Goal: Information Seeking & Learning: Learn about a topic

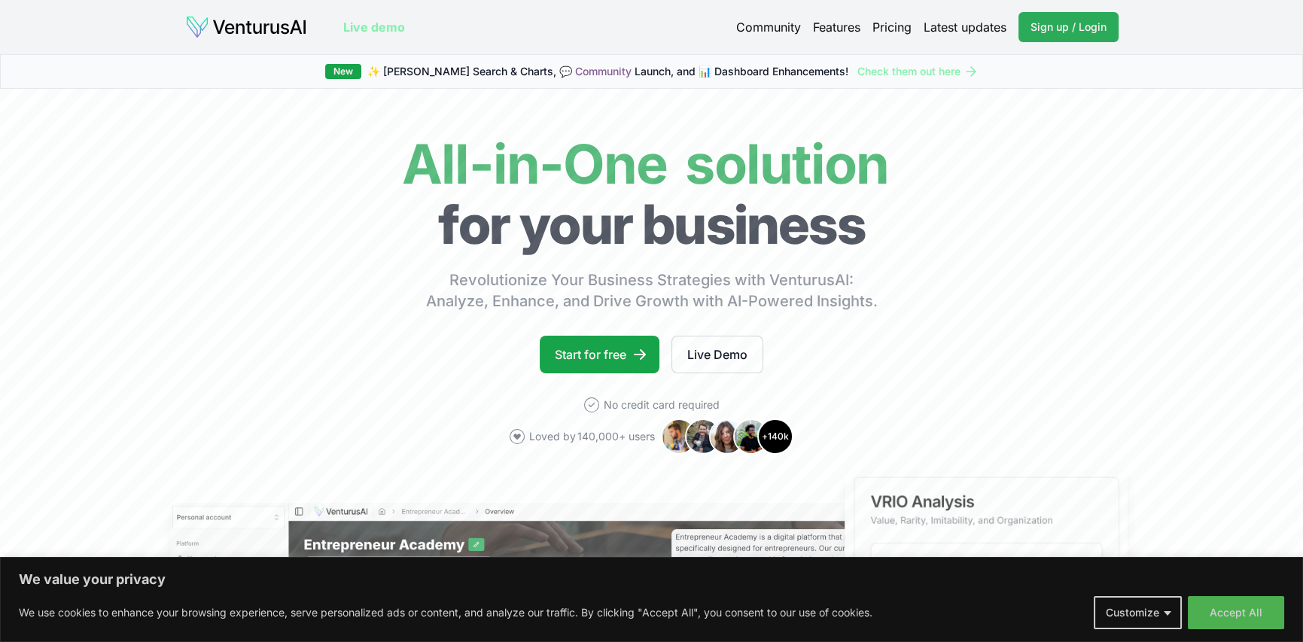
click at [1059, 35] on link "Sign up / Login Login" at bounding box center [1069, 27] width 100 height 30
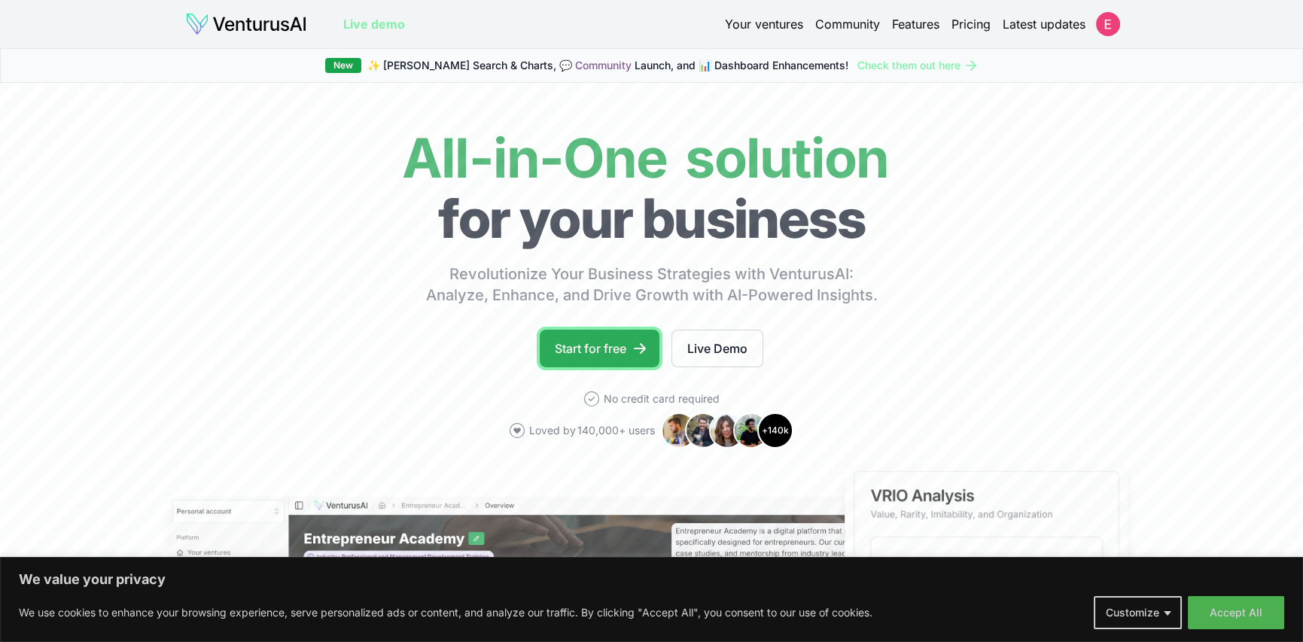
click at [613, 343] on link "Start for free" at bounding box center [600, 349] width 120 height 38
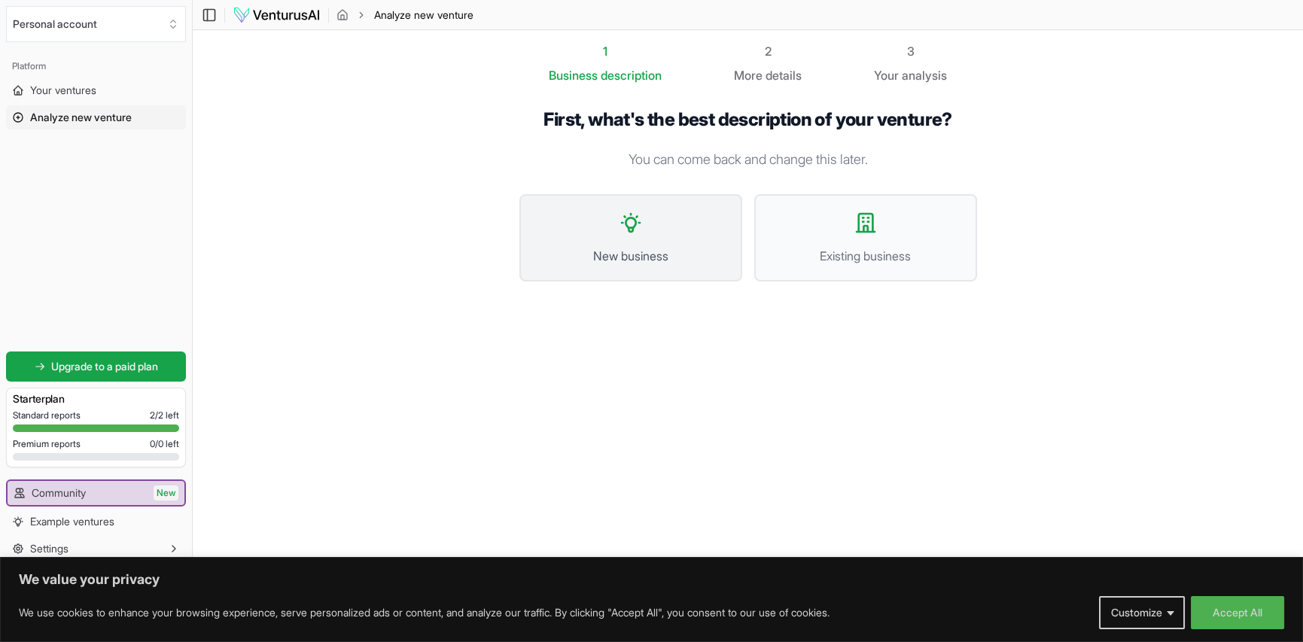
click at [632, 241] on button "New business" at bounding box center [631, 237] width 223 height 87
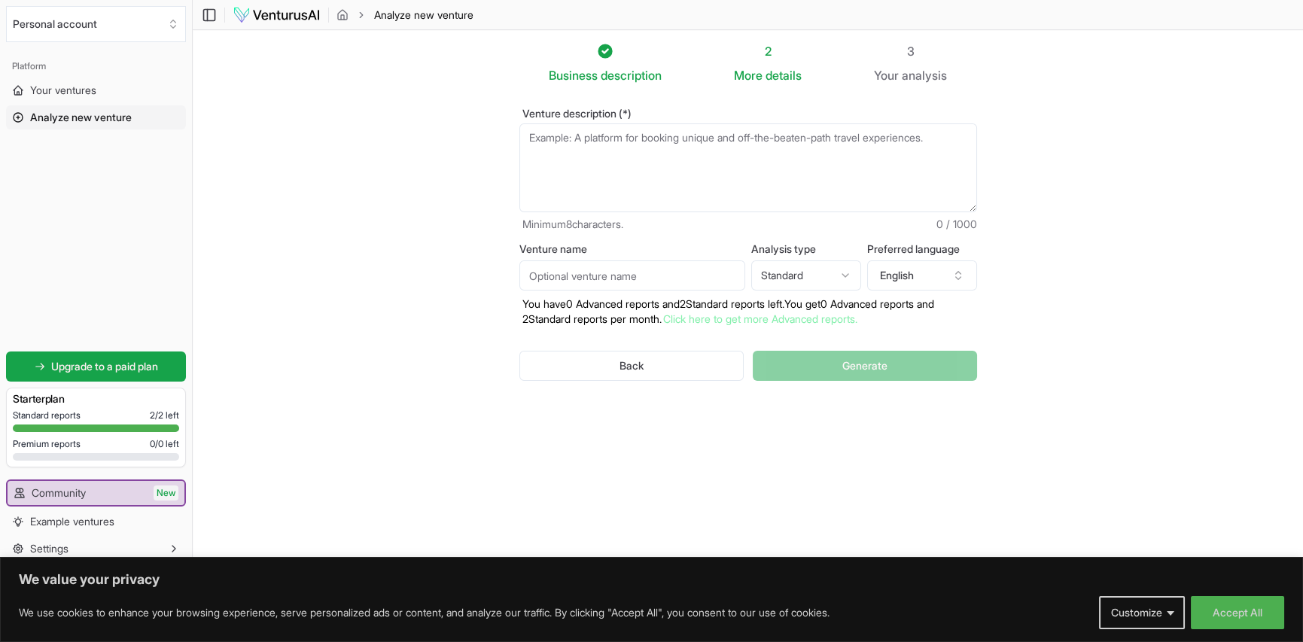
click at [614, 161] on textarea "Venture description (*)" at bounding box center [749, 167] width 458 height 89
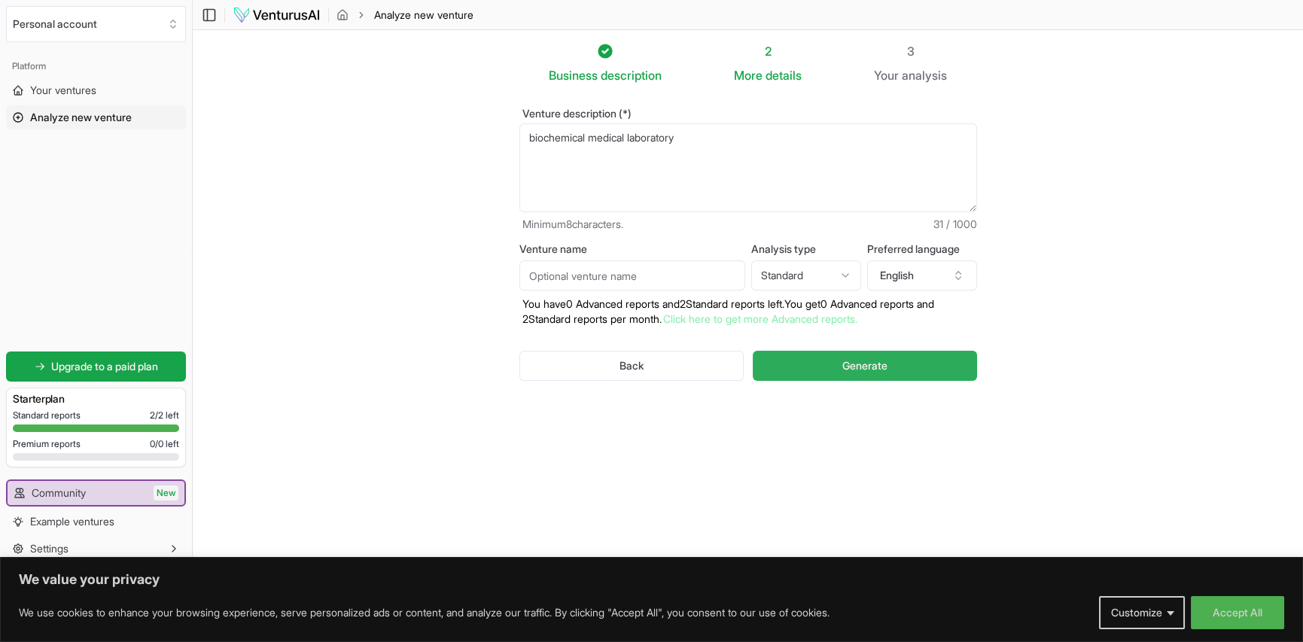
type textarea "biochemical medical laboratory"
click at [851, 361] on span "Generate" at bounding box center [865, 365] width 45 height 15
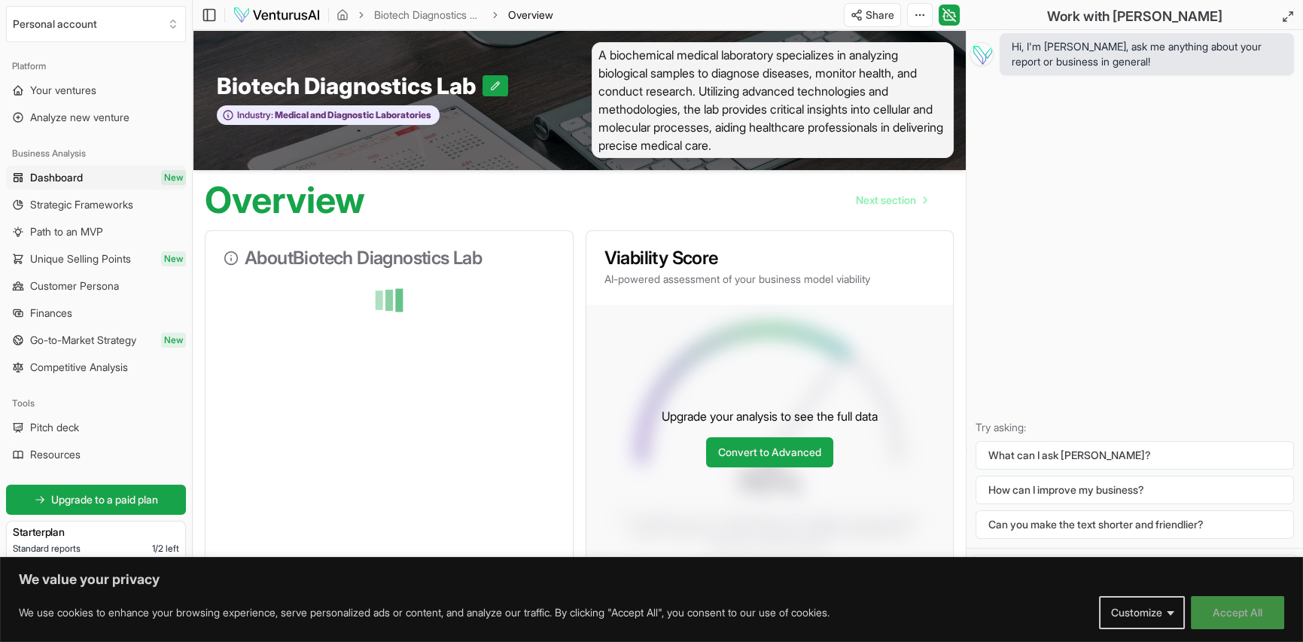
click at [1227, 614] on button "Accept All" at bounding box center [1237, 612] width 93 height 33
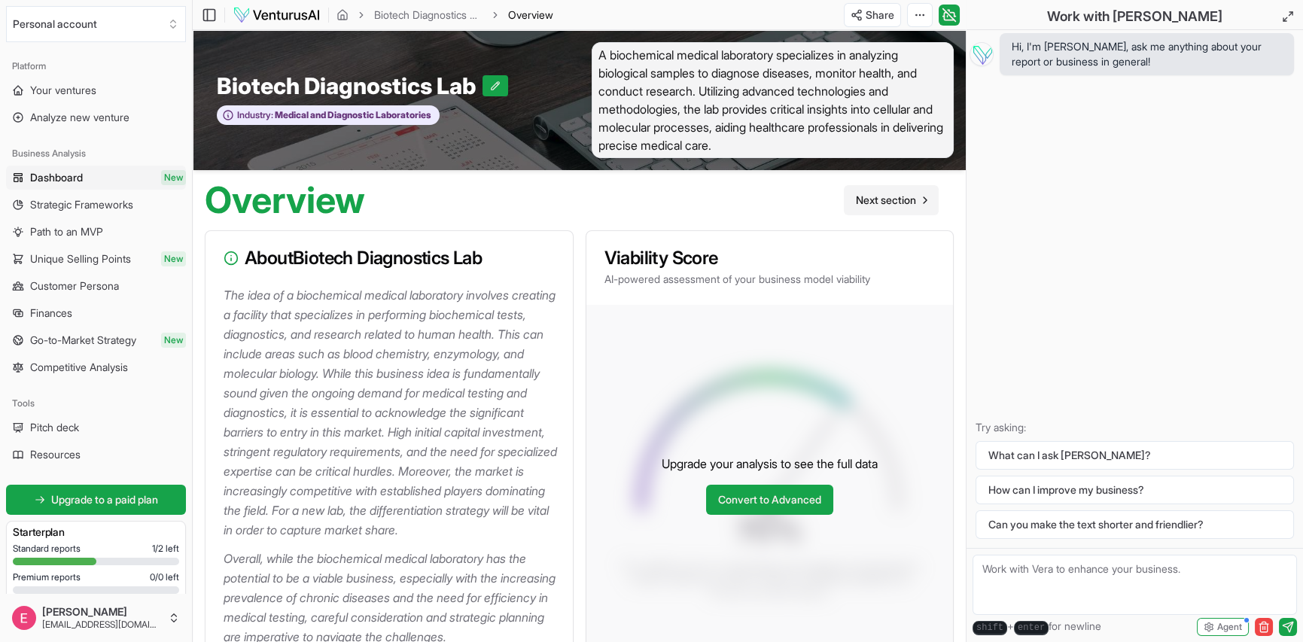
click at [892, 199] on span "Next section" at bounding box center [886, 200] width 60 height 15
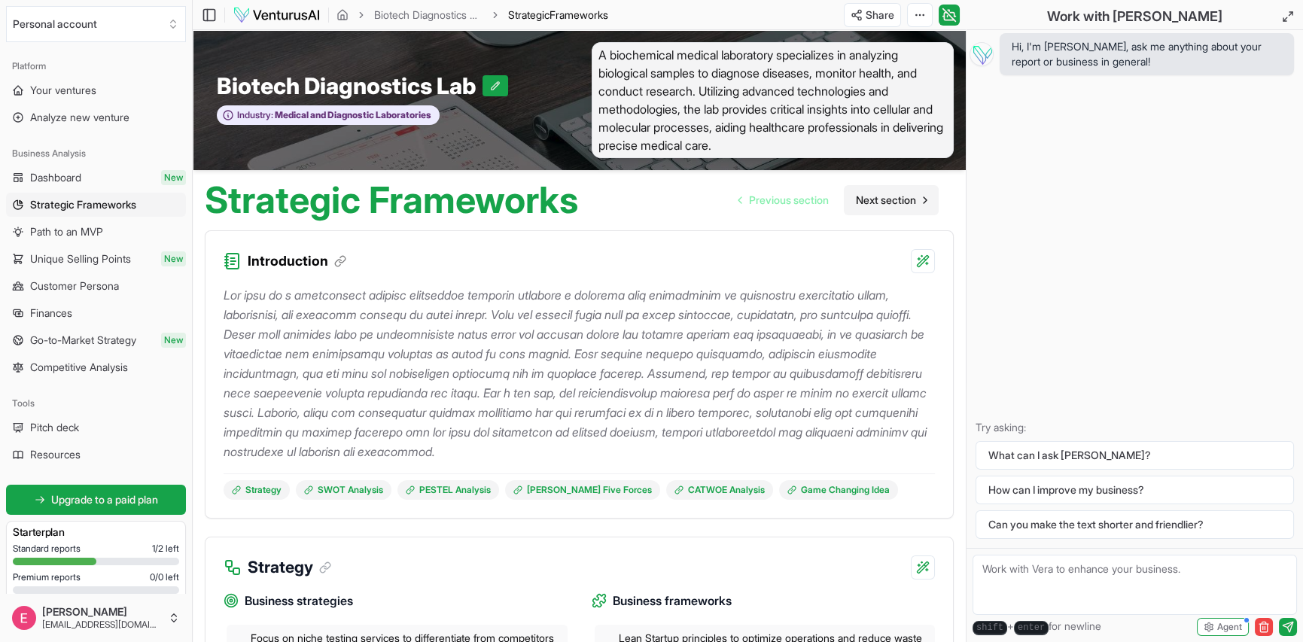
click at [883, 194] on span "Next section" at bounding box center [886, 200] width 60 height 15
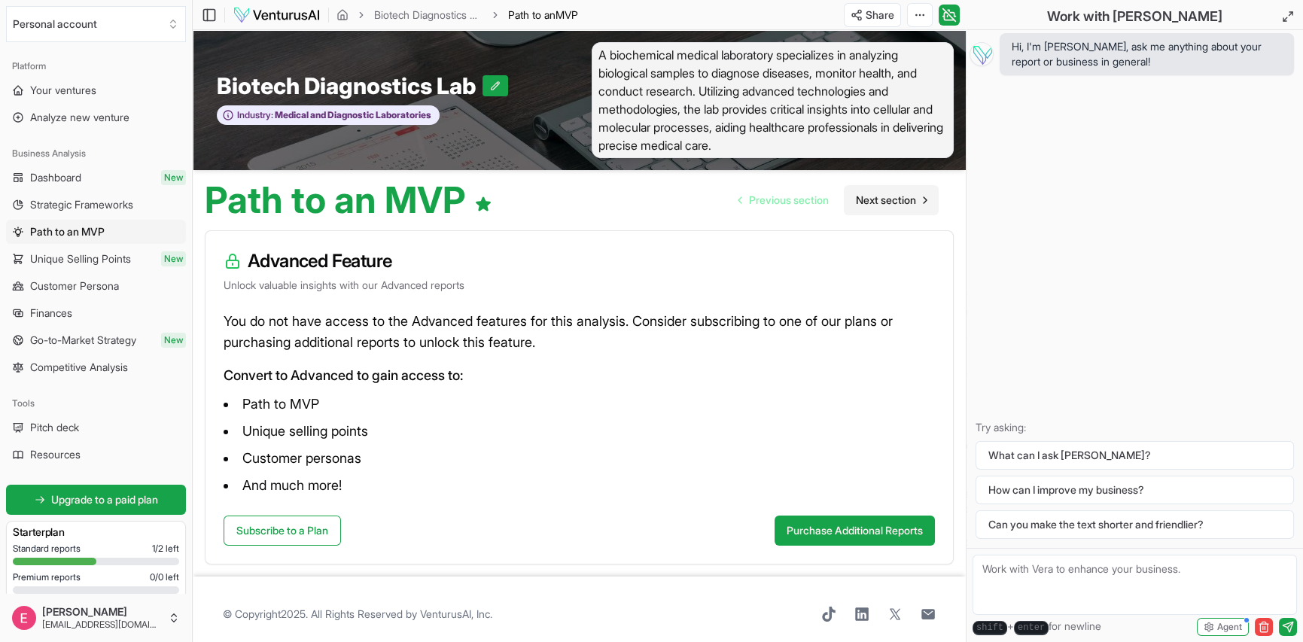
click at [888, 198] on span "Next section" at bounding box center [886, 200] width 60 height 15
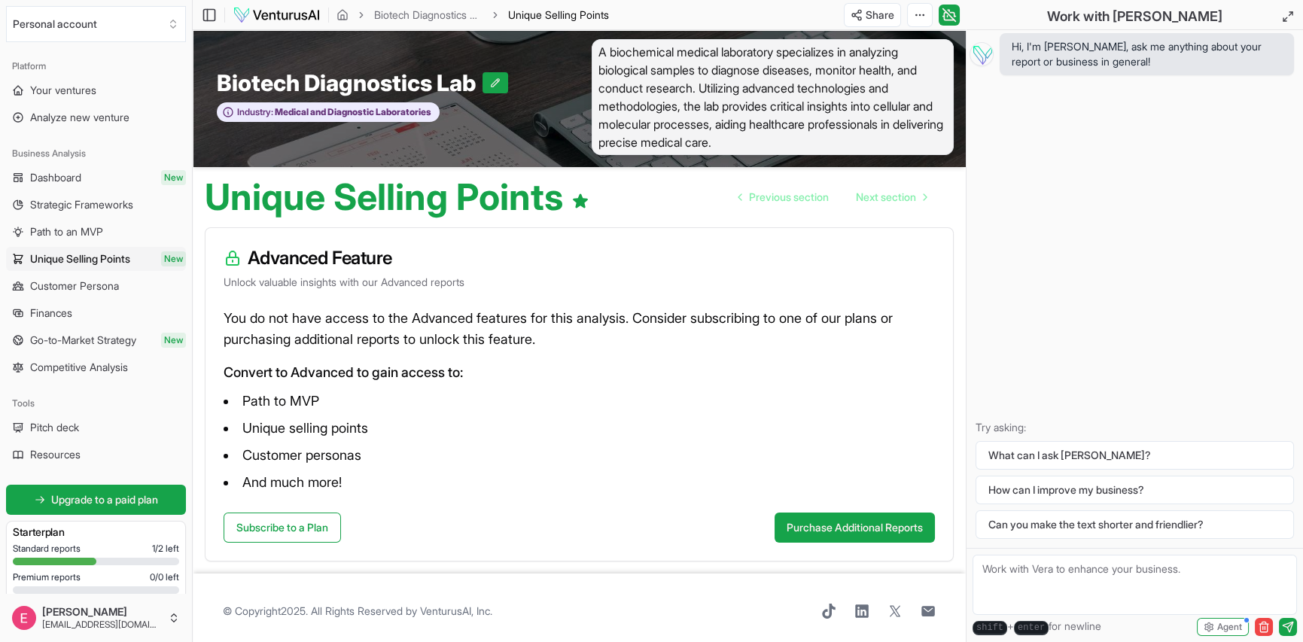
scroll to position [9, 0]
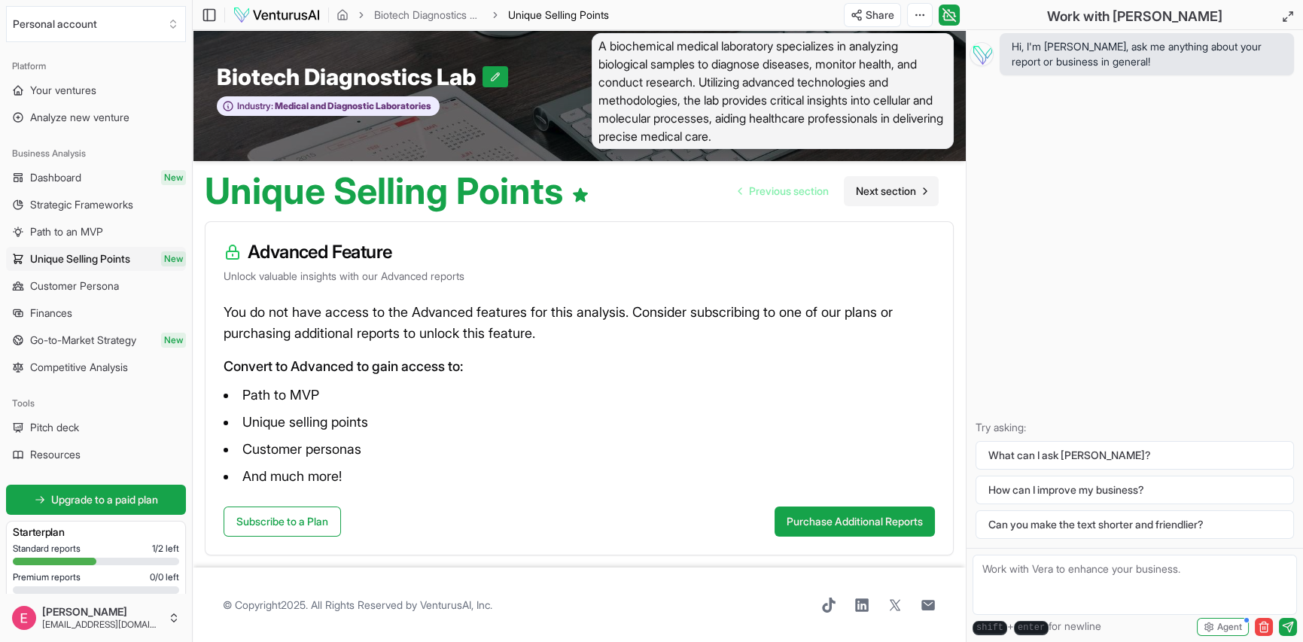
click at [898, 195] on span "Next section" at bounding box center [886, 191] width 60 height 15
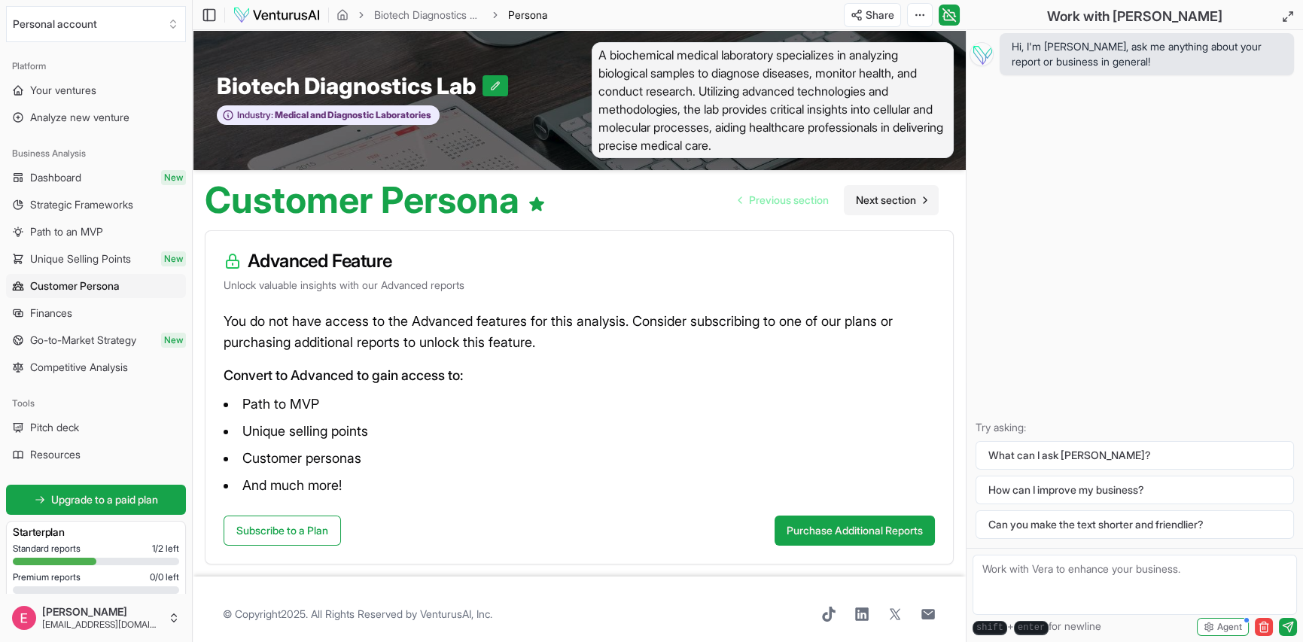
click at [898, 195] on span "Next section" at bounding box center [886, 200] width 60 height 15
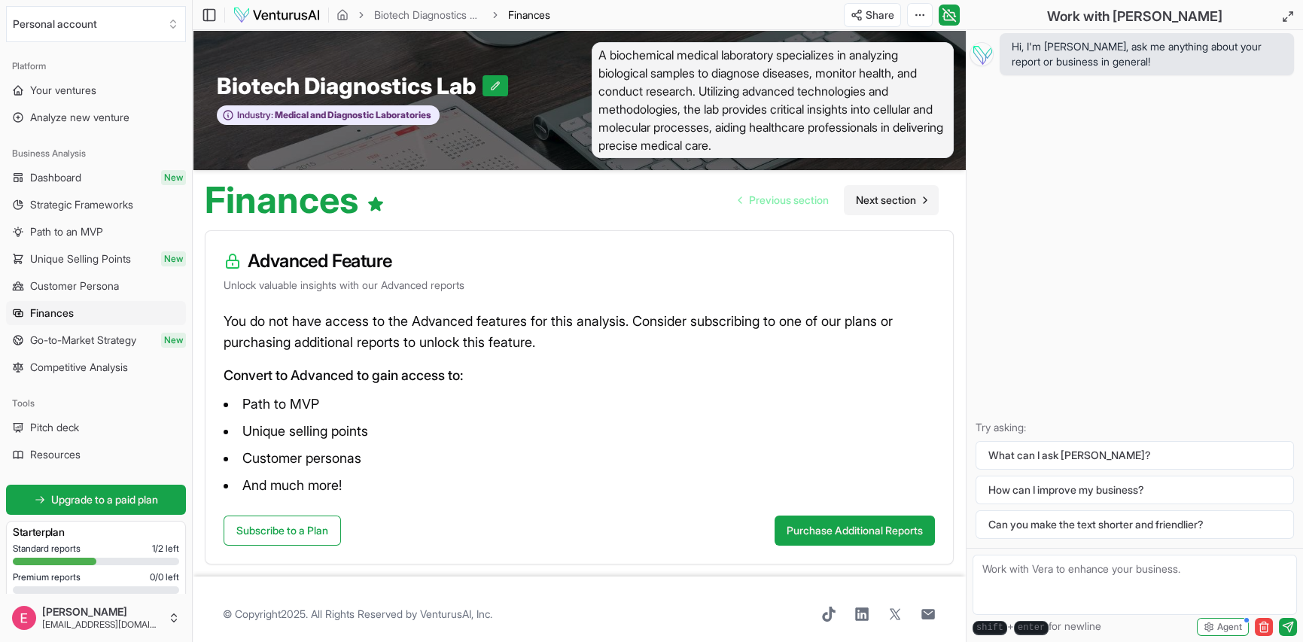
click at [887, 198] on span "Next section" at bounding box center [886, 200] width 60 height 15
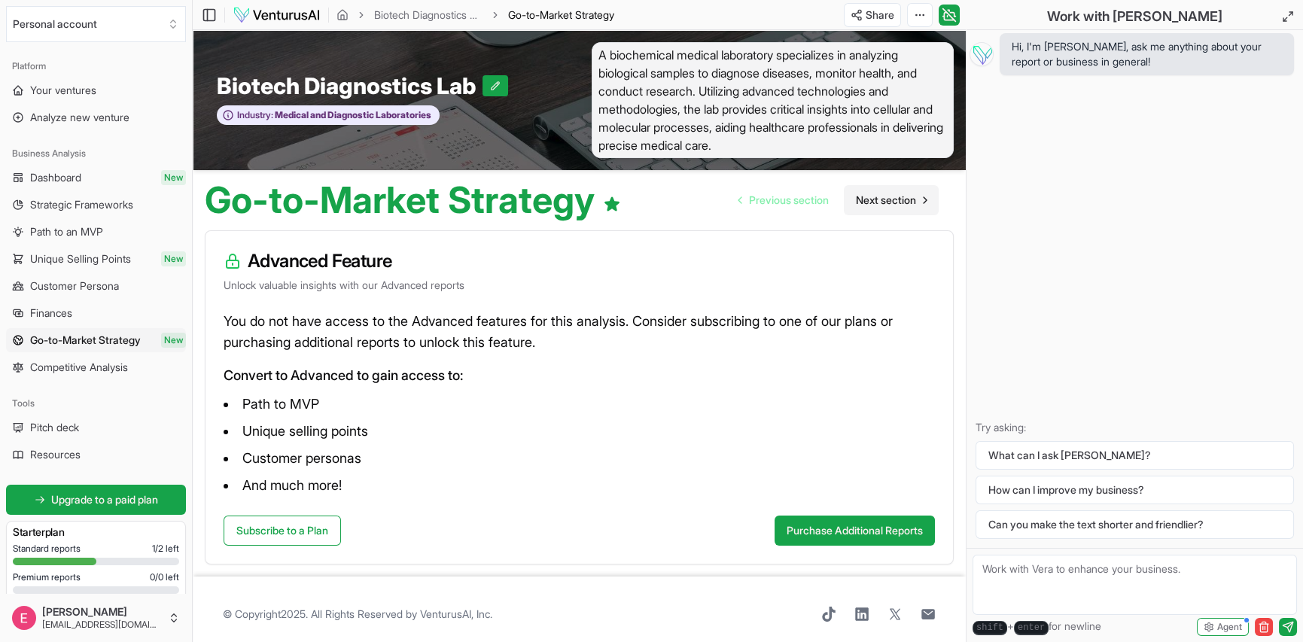
click at [880, 203] on span "Next section" at bounding box center [886, 200] width 60 height 15
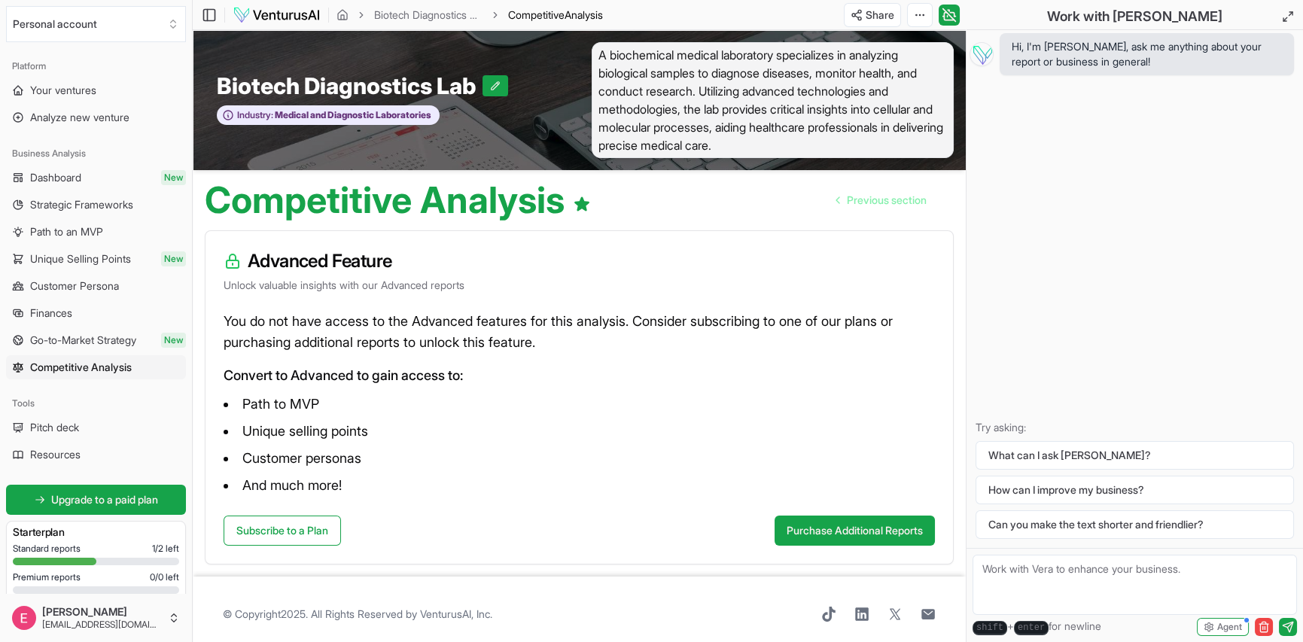
click at [880, 203] on span "Previous section" at bounding box center [887, 200] width 80 height 15
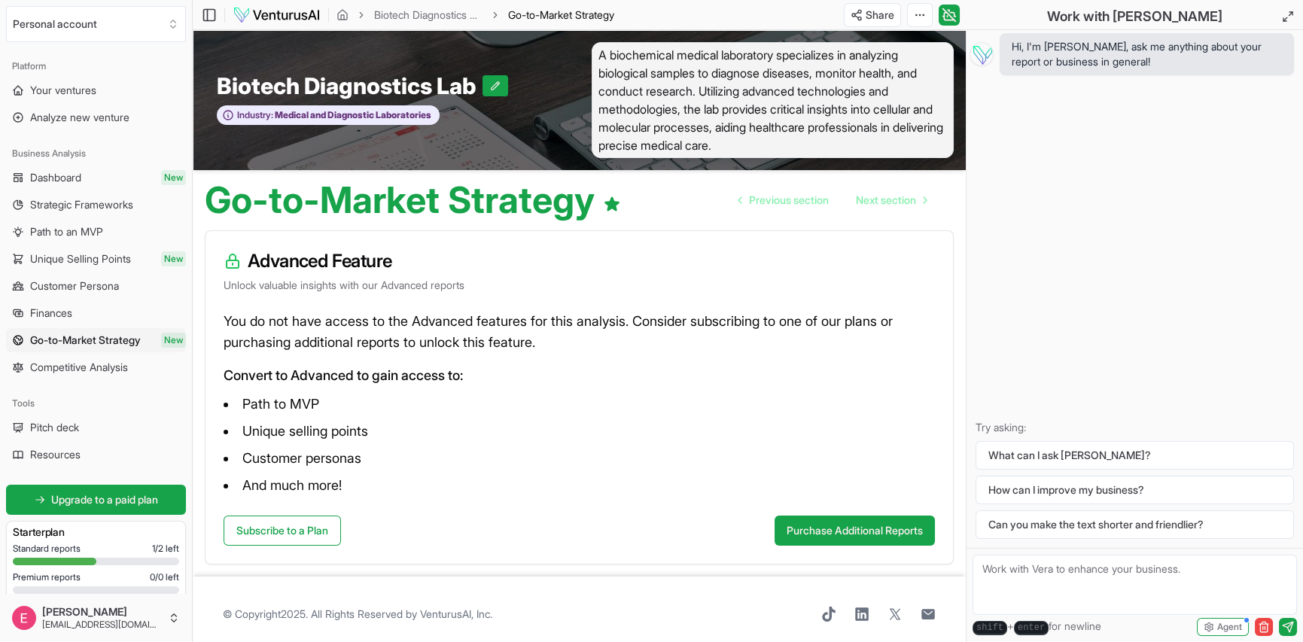
click at [880, 203] on span "Next section" at bounding box center [886, 200] width 60 height 15
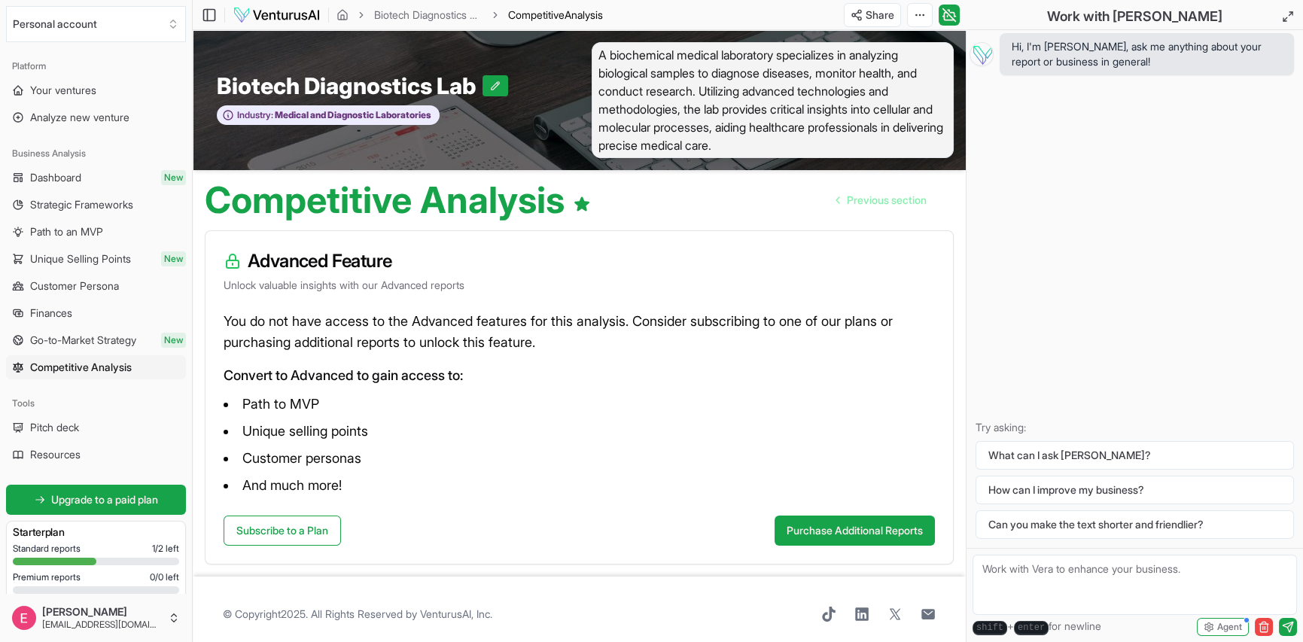
click at [880, 203] on span "Previous section" at bounding box center [887, 200] width 80 height 15
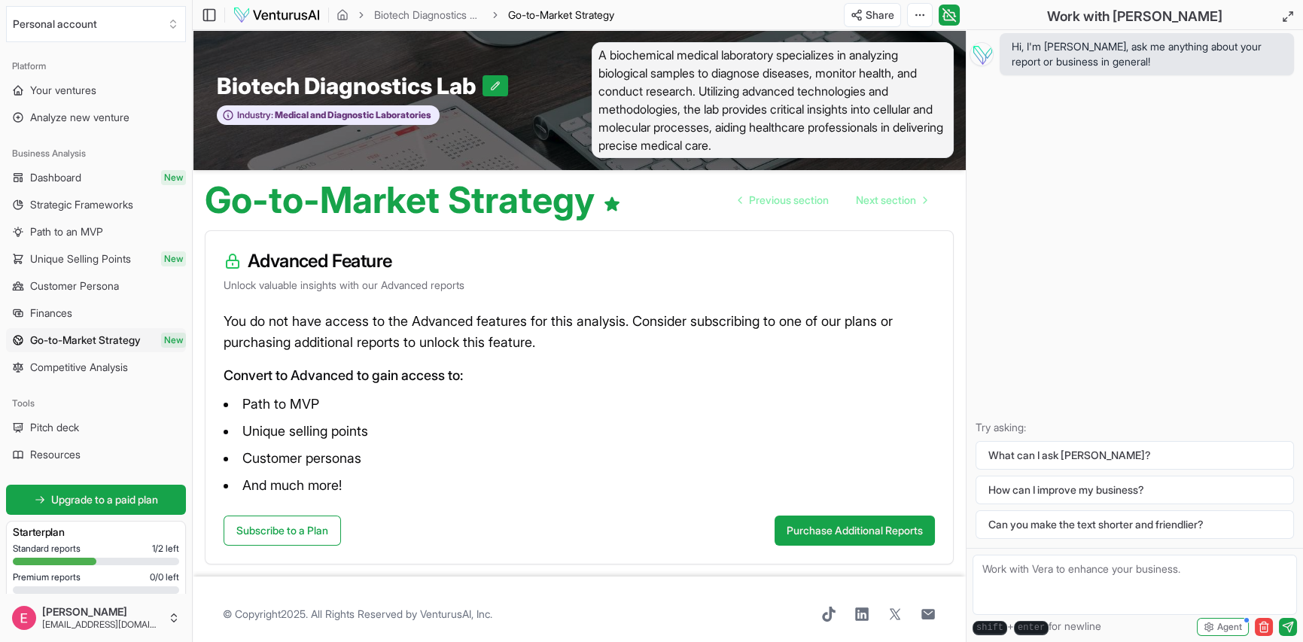
click at [880, 203] on span "Next section" at bounding box center [886, 200] width 60 height 15
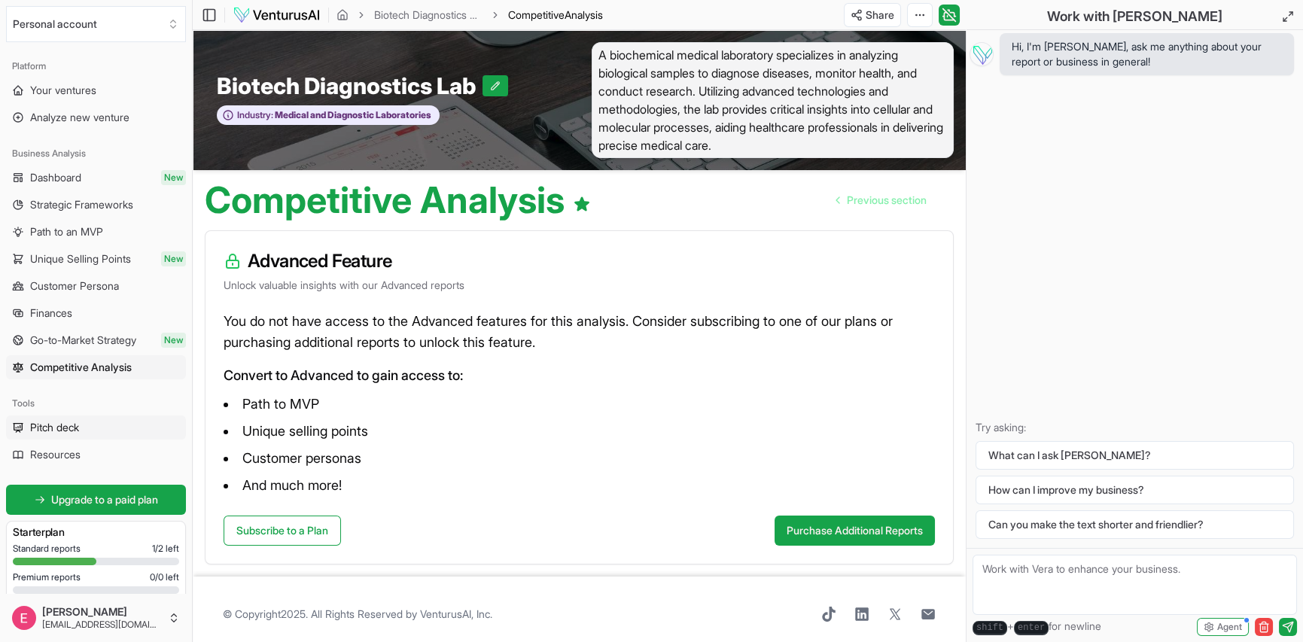
click at [59, 425] on span "Pitch deck" at bounding box center [54, 427] width 49 height 15
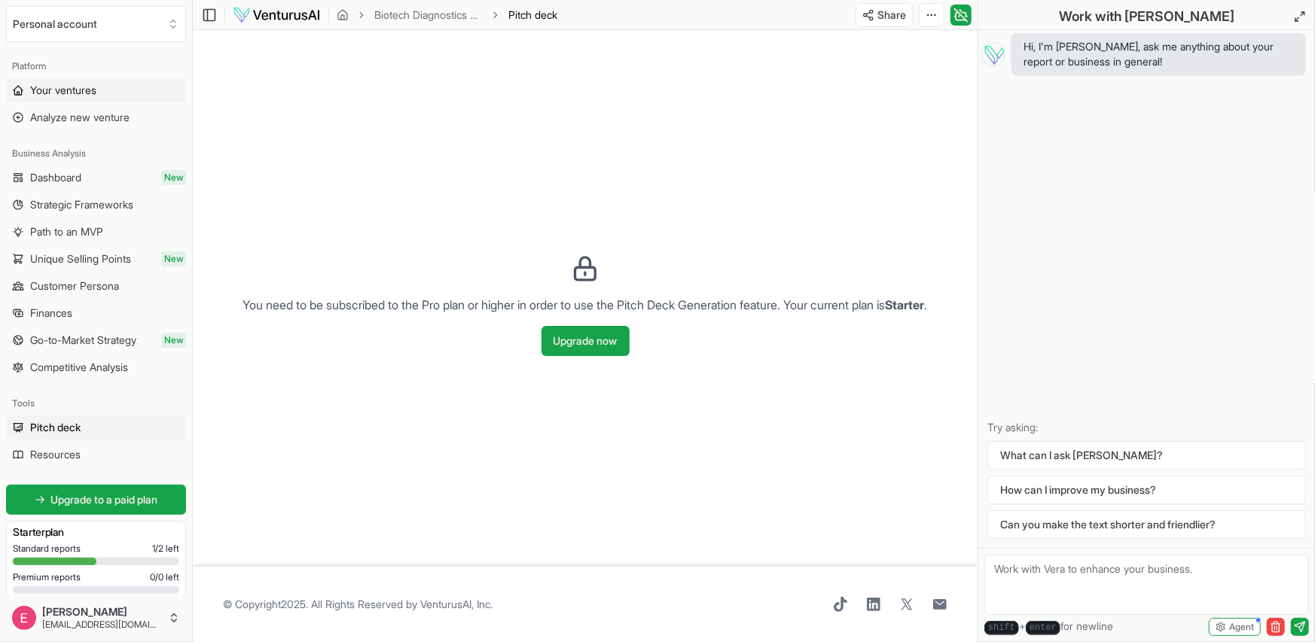
click at [88, 85] on span "Your ventures" at bounding box center [63, 90] width 66 height 15
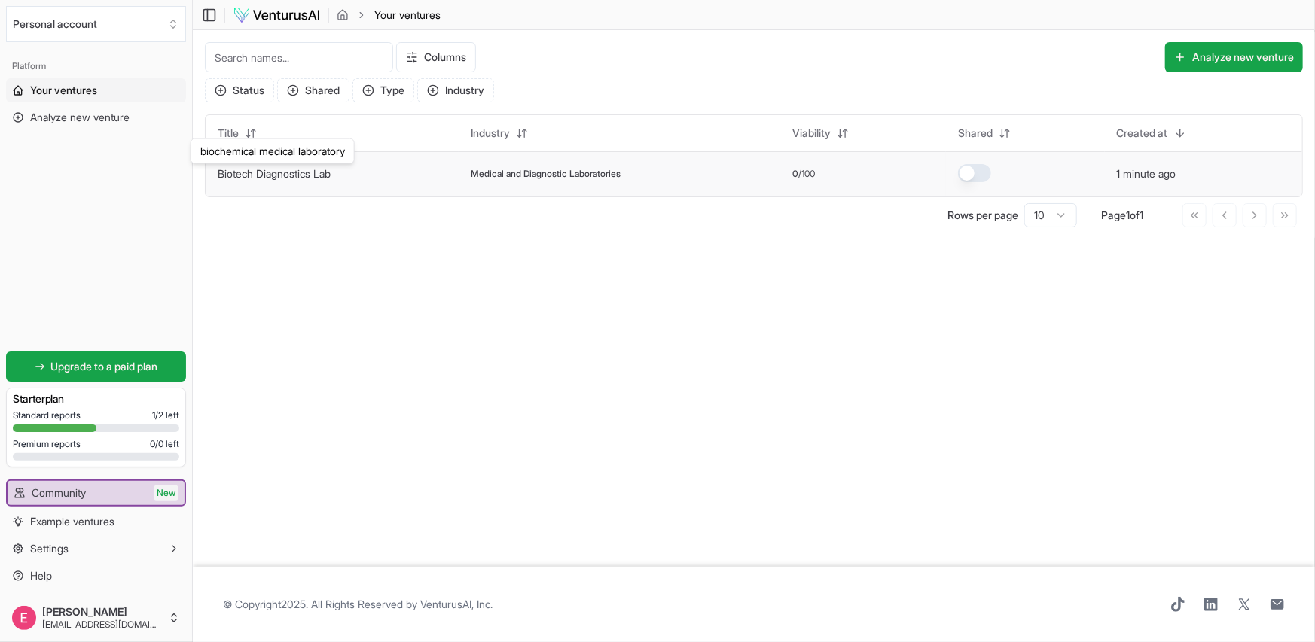
click at [300, 177] on link "Biotech Diagnostics Lab" at bounding box center [274, 173] width 113 height 13
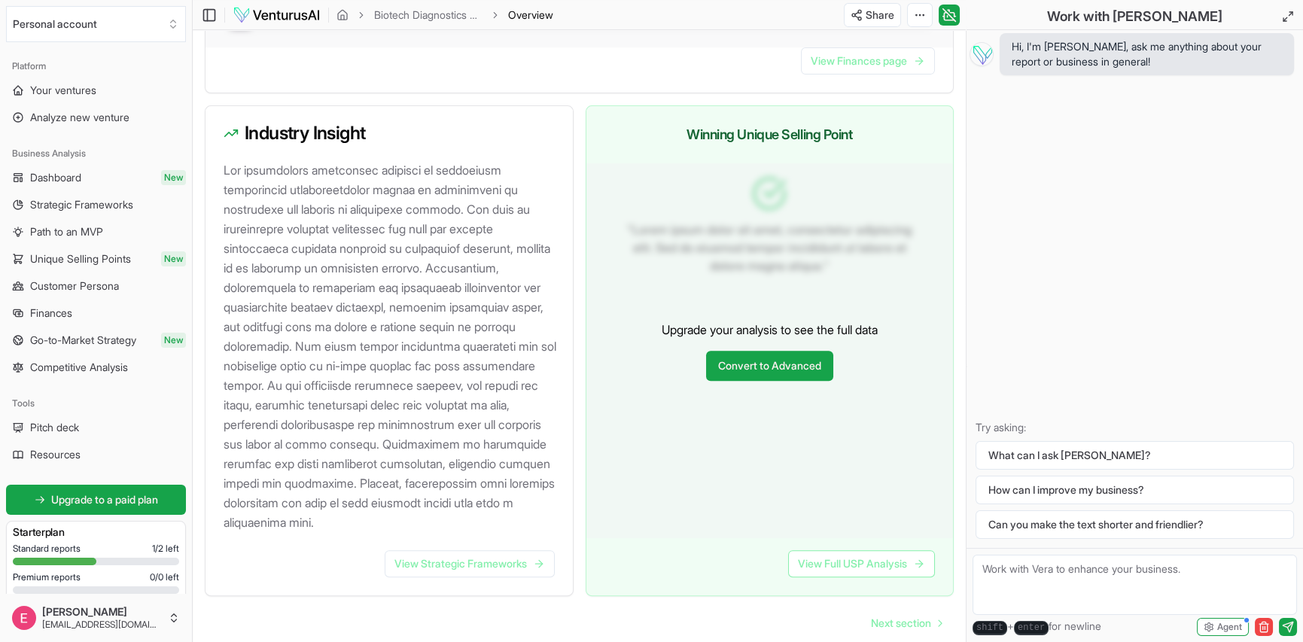
scroll to position [1581, 0]
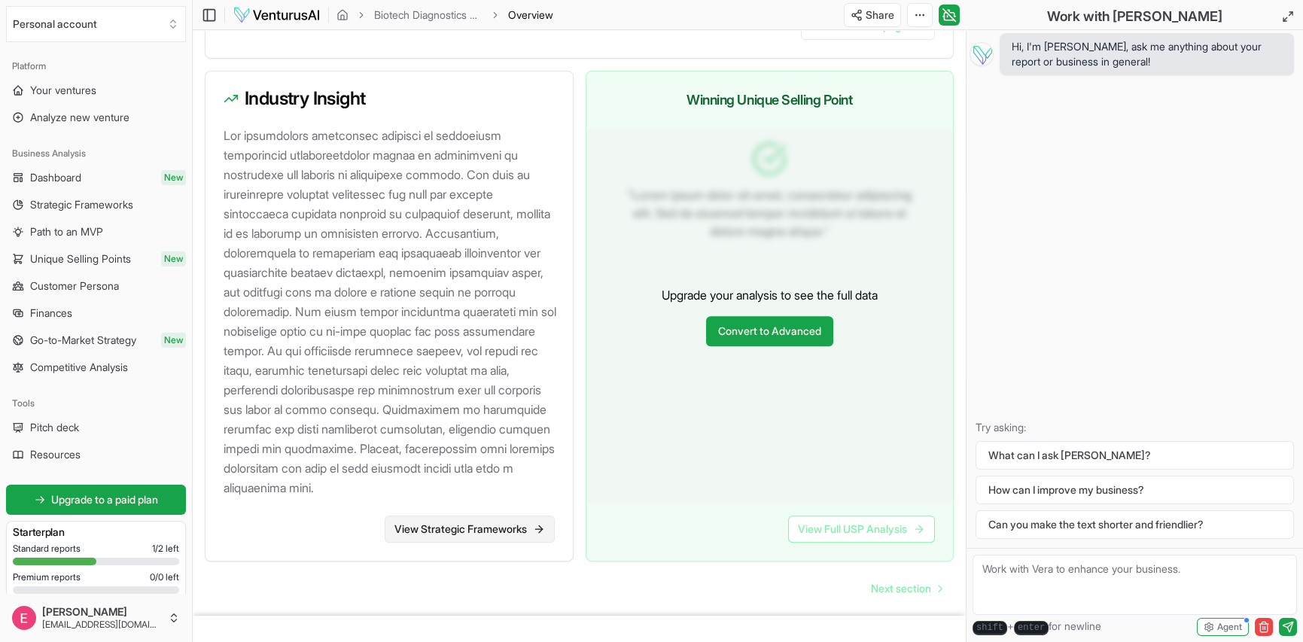
click at [434, 543] on link "View Strategic Frameworks" at bounding box center [470, 529] width 170 height 27
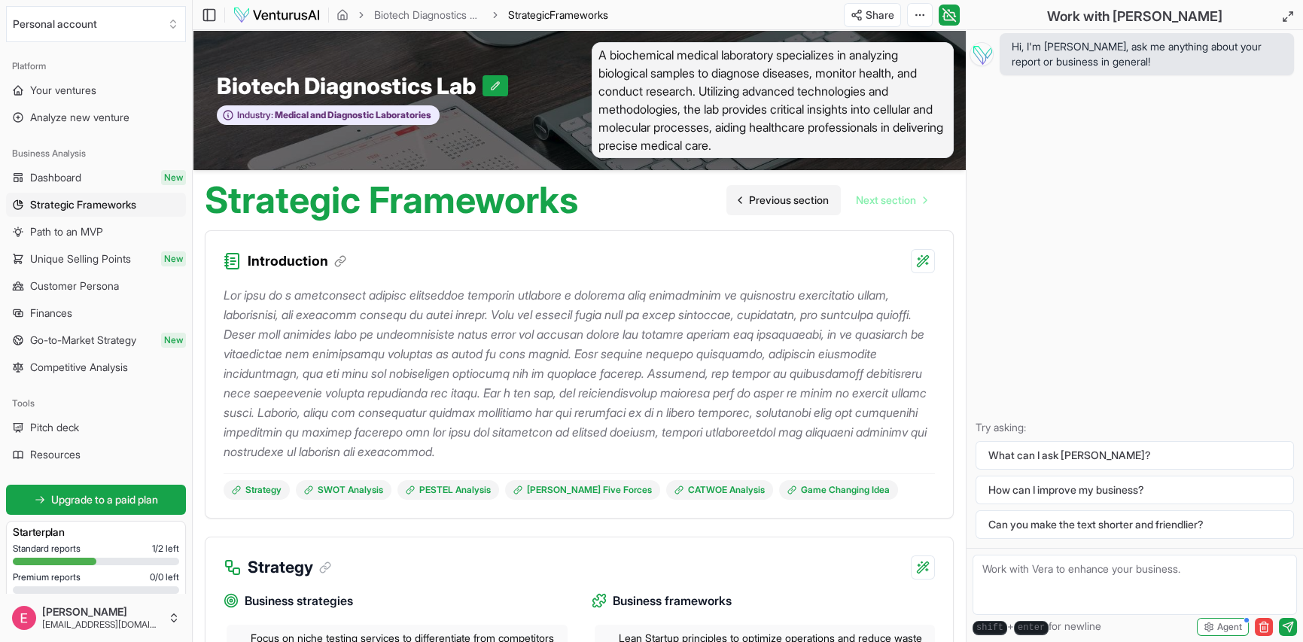
click at [772, 203] on span "Previous section" at bounding box center [789, 200] width 80 height 15
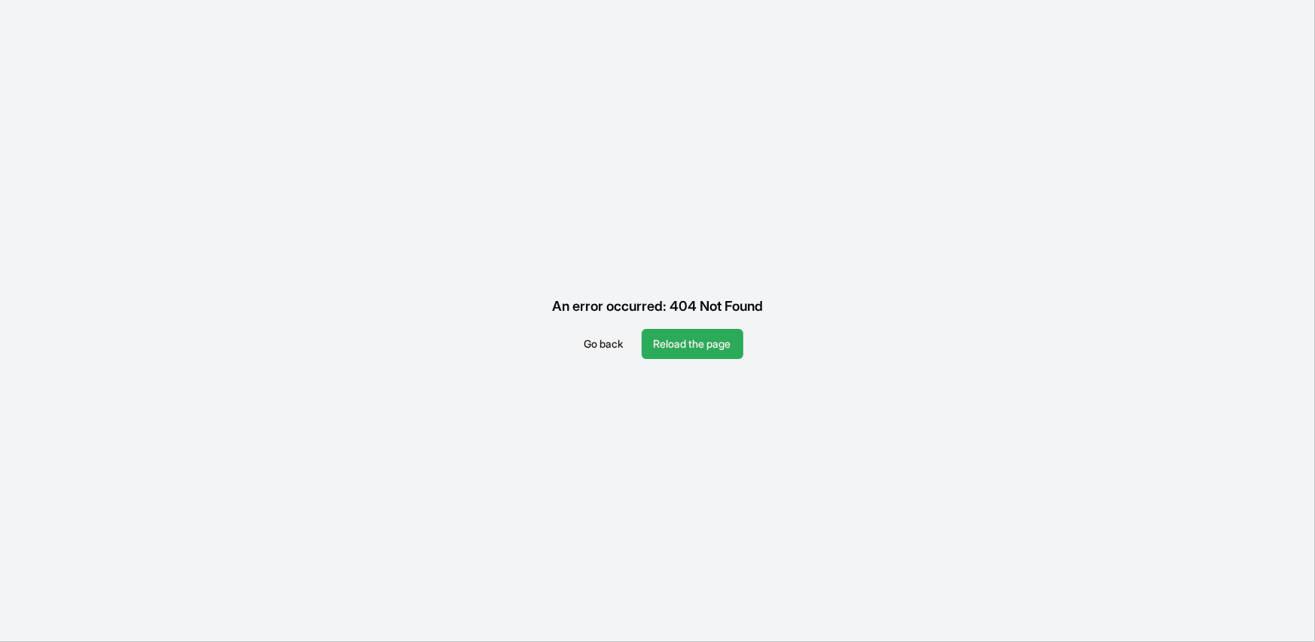
click at [706, 340] on button "Reload the page" at bounding box center [693, 344] width 102 height 30
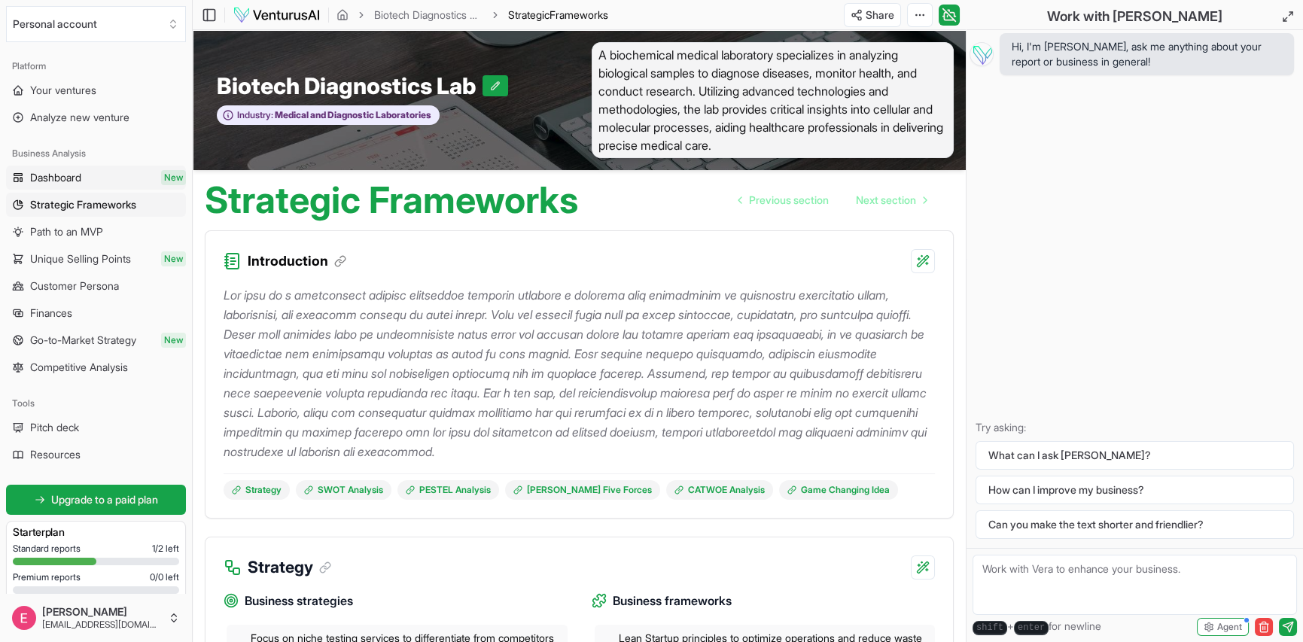
click at [87, 178] on link "Dashboard New" at bounding box center [96, 178] width 180 height 24
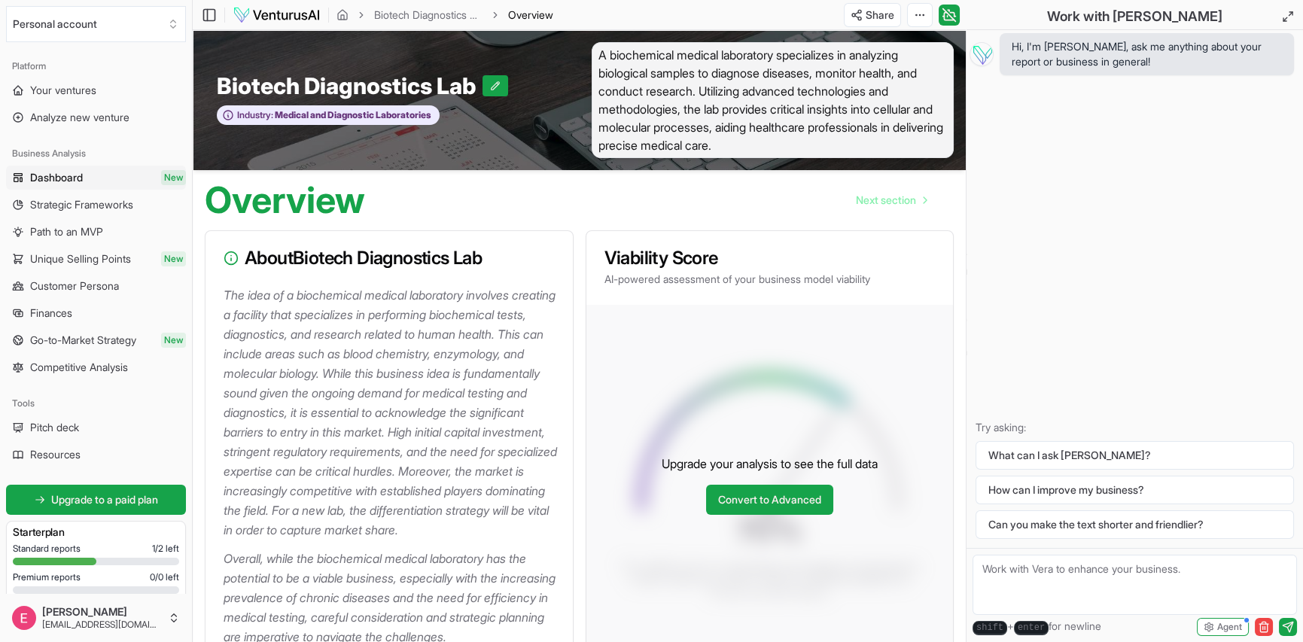
scroll to position [151, 0]
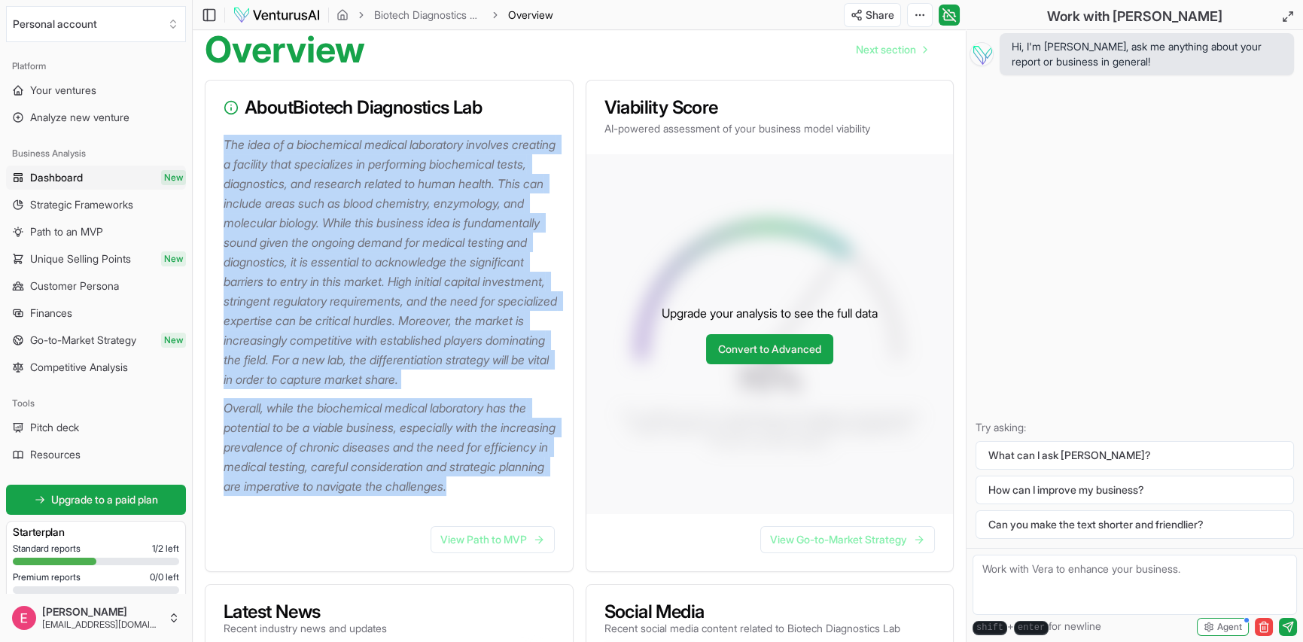
drag, startPoint x: 314, startPoint y: 524, endPoint x: 222, endPoint y: 147, distance: 388.3
click at [222, 147] on div "The idea of a biochemical medical laboratory involves creating a facility that …" at bounding box center [389, 324] width 367 height 379
copy div "The idea of a biochemical medical laboratory involves creating a facility that …"
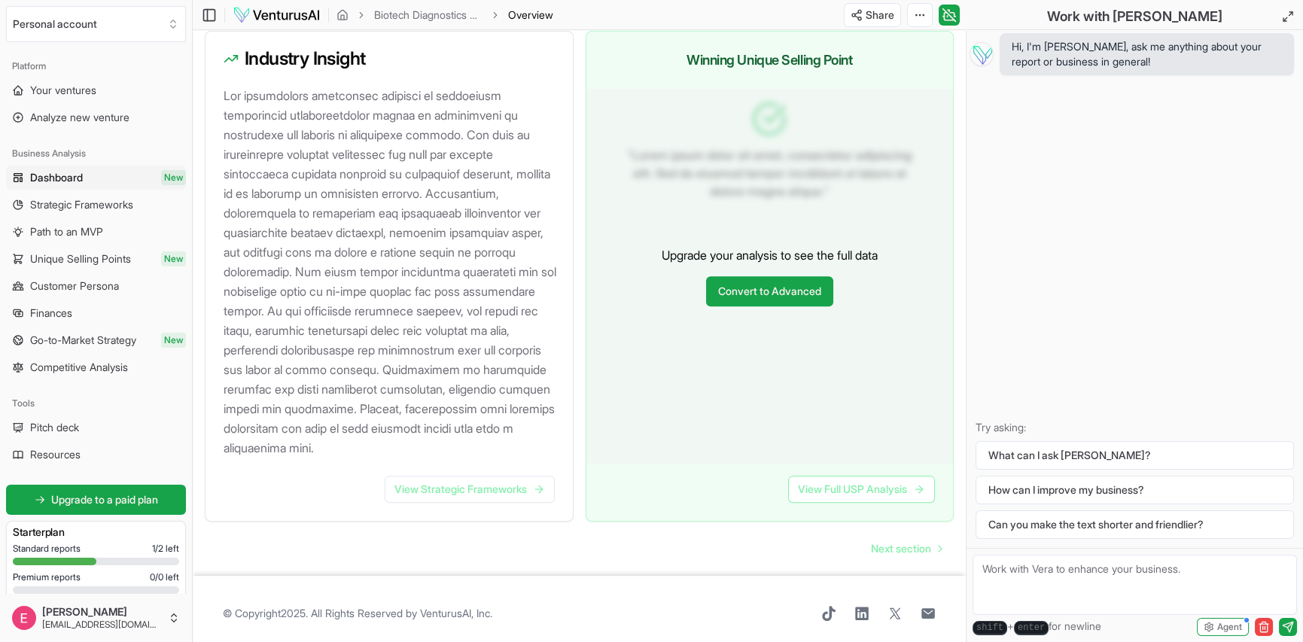
scroll to position [1657, 0]
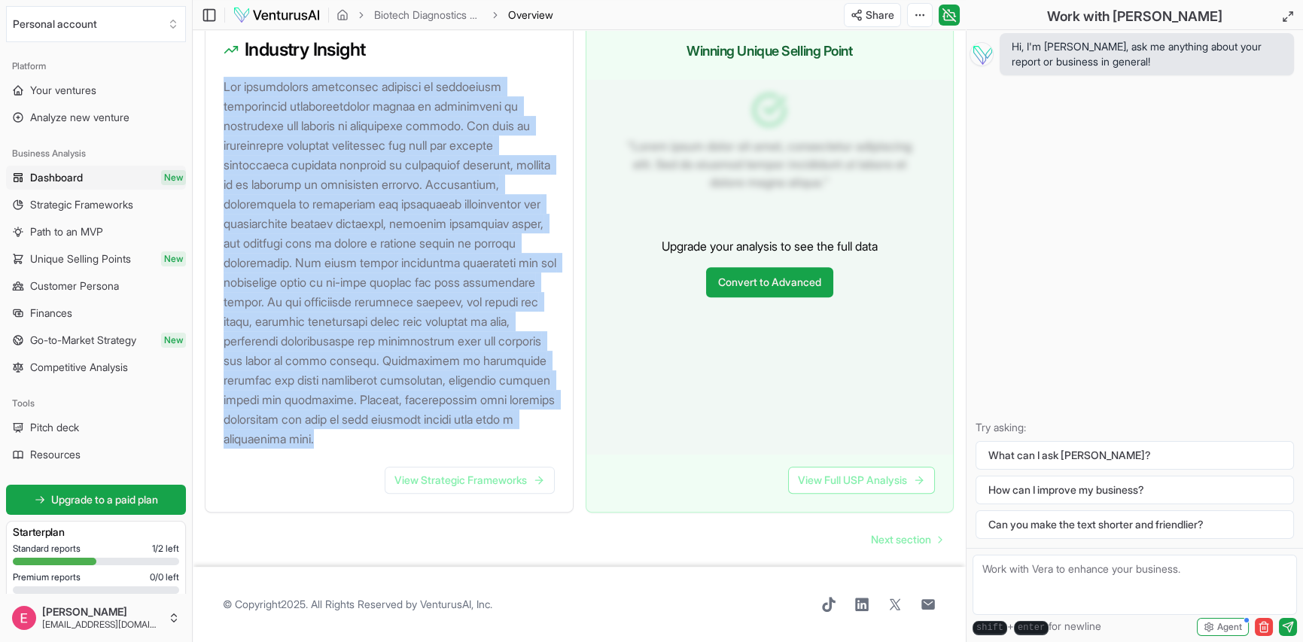
drag, startPoint x: 340, startPoint y: 453, endPoint x: 224, endPoint y: 99, distance: 371.7
click at [224, 99] on p at bounding box center [392, 263] width 337 height 372
copy p "The biochemical laboratory industry is undergoing significant transformations d…"
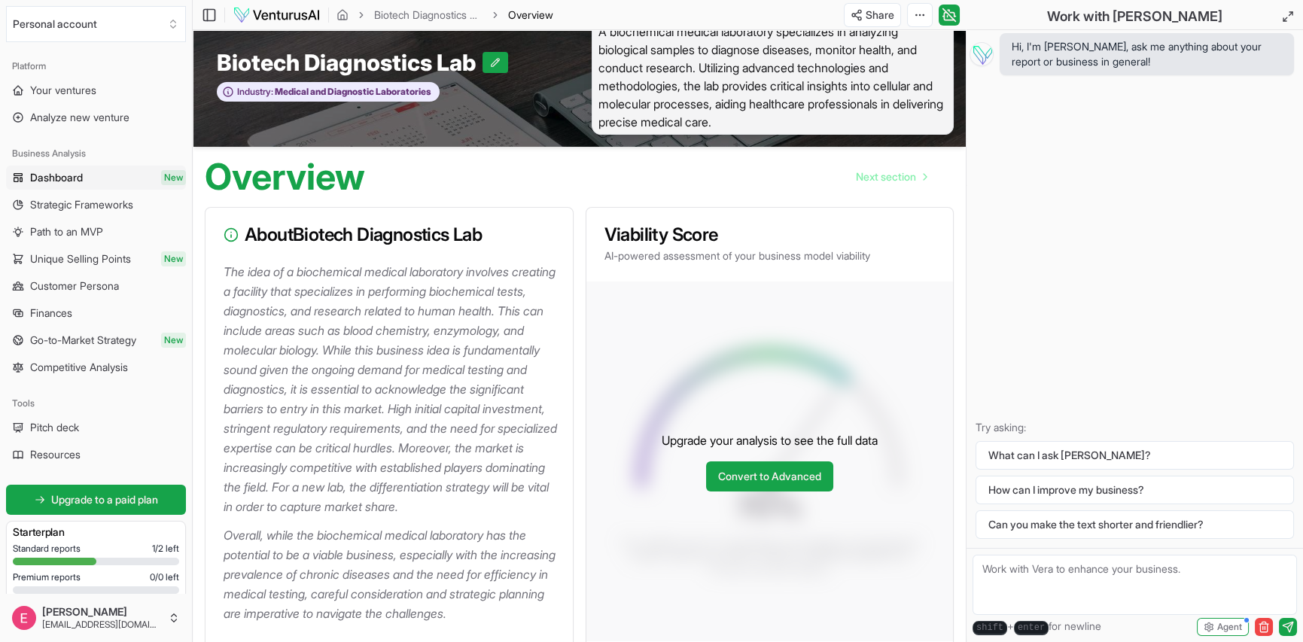
scroll to position [0, 0]
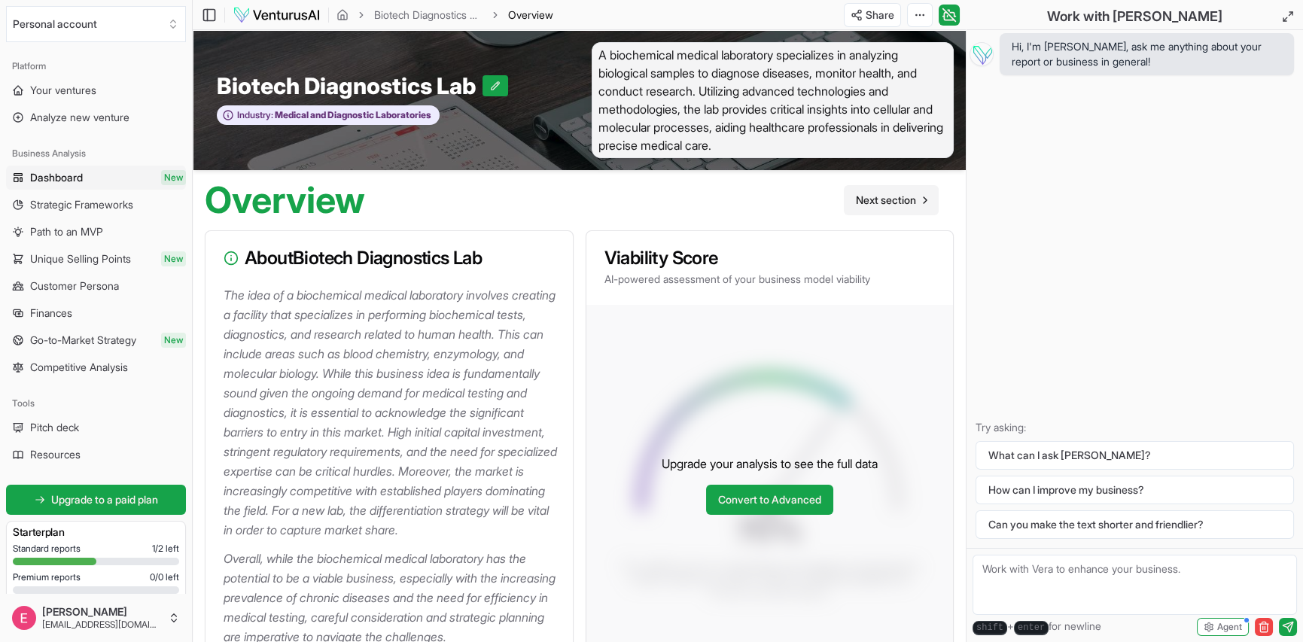
click at [888, 200] on span "Next section" at bounding box center [886, 200] width 60 height 15
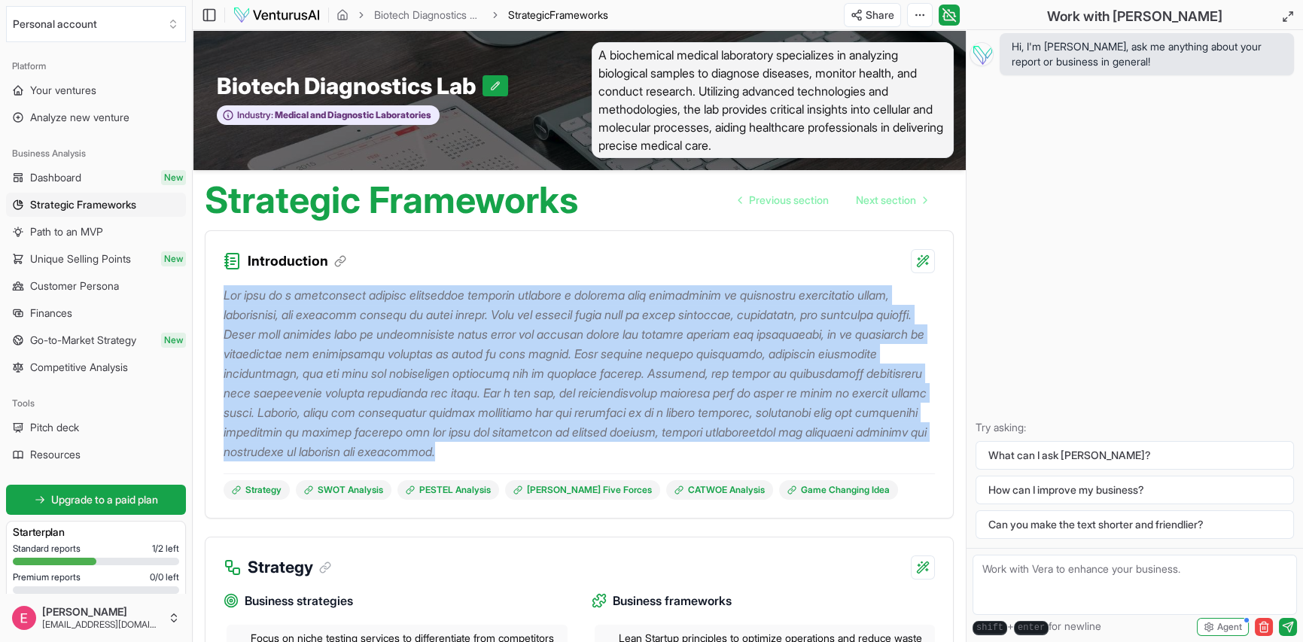
drag, startPoint x: 733, startPoint y: 455, endPoint x: 225, endPoint y: 294, distance: 532.2
click at [225, 295] on p at bounding box center [580, 373] width 712 height 176
copy p "The idea of a biochemical medical laboratory involves creating a facility that …"
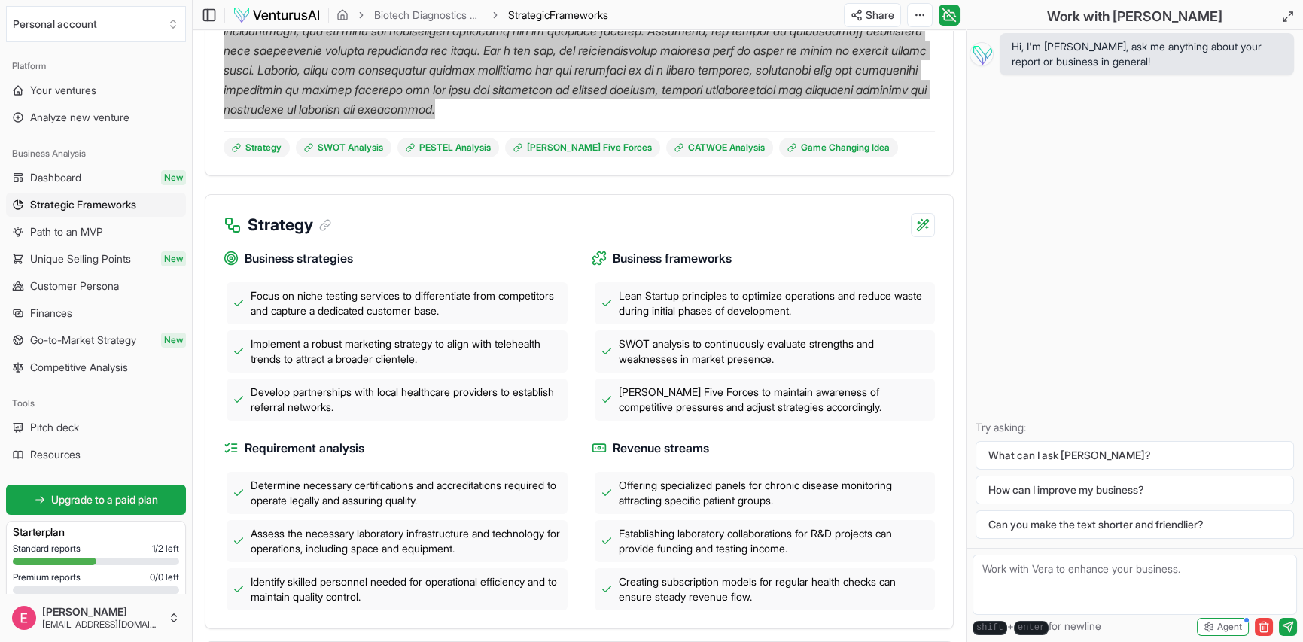
scroll to position [376, 0]
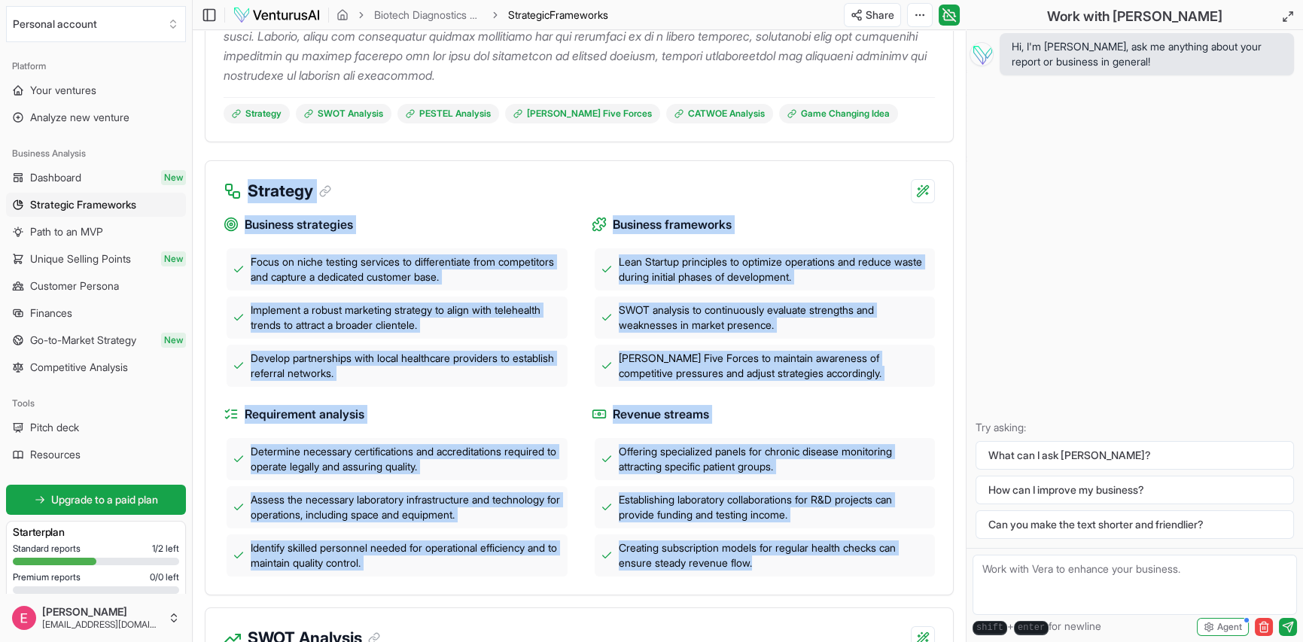
drag, startPoint x: 247, startPoint y: 190, endPoint x: 812, endPoint y: 565, distance: 678.3
click at [812, 565] on div "Strategy Business strategies Focus on niche testing services to differentiate f…" at bounding box center [579, 377] width 749 height 435
click at [418, 207] on div "Business strategies Focus on niche testing services to differentiate from compe…" at bounding box center [580, 389] width 712 height 373
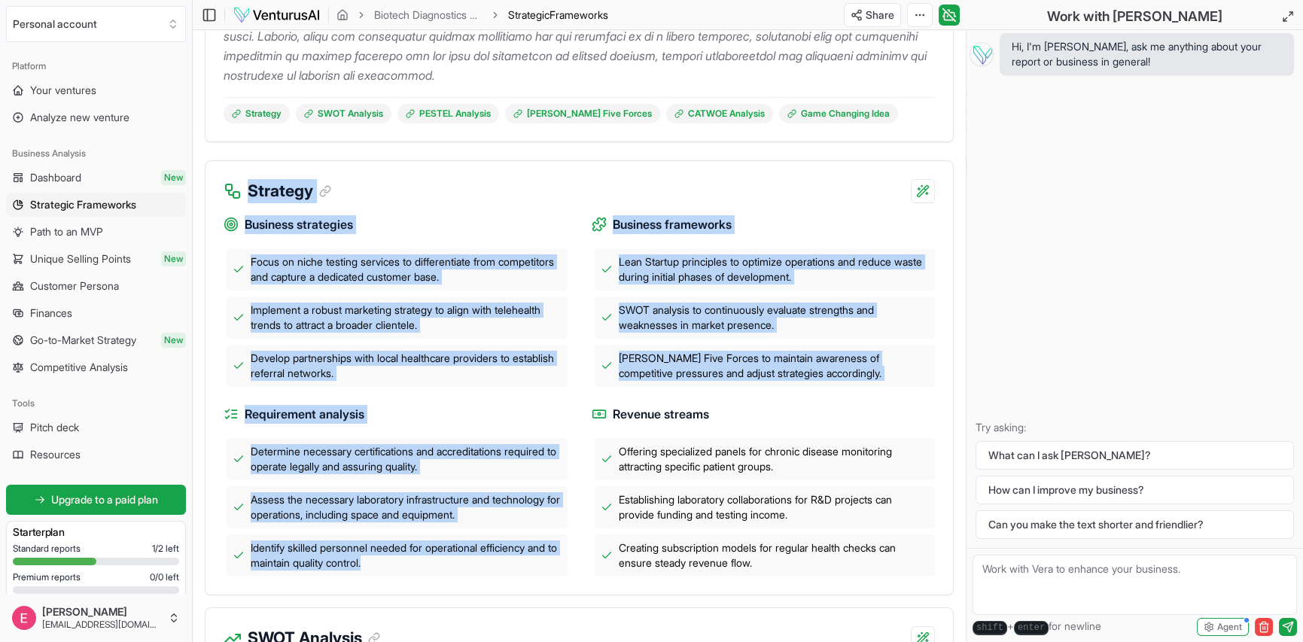
drag, startPoint x: 247, startPoint y: 190, endPoint x: 474, endPoint y: 560, distance: 434.0
click at [474, 560] on div "Strategy Business strategies Focus on niche testing services to differentiate f…" at bounding box center [579, 377] width 749 height 435
copy div "Strategy Business strategies Focus on niche testing services to differentiate f…"
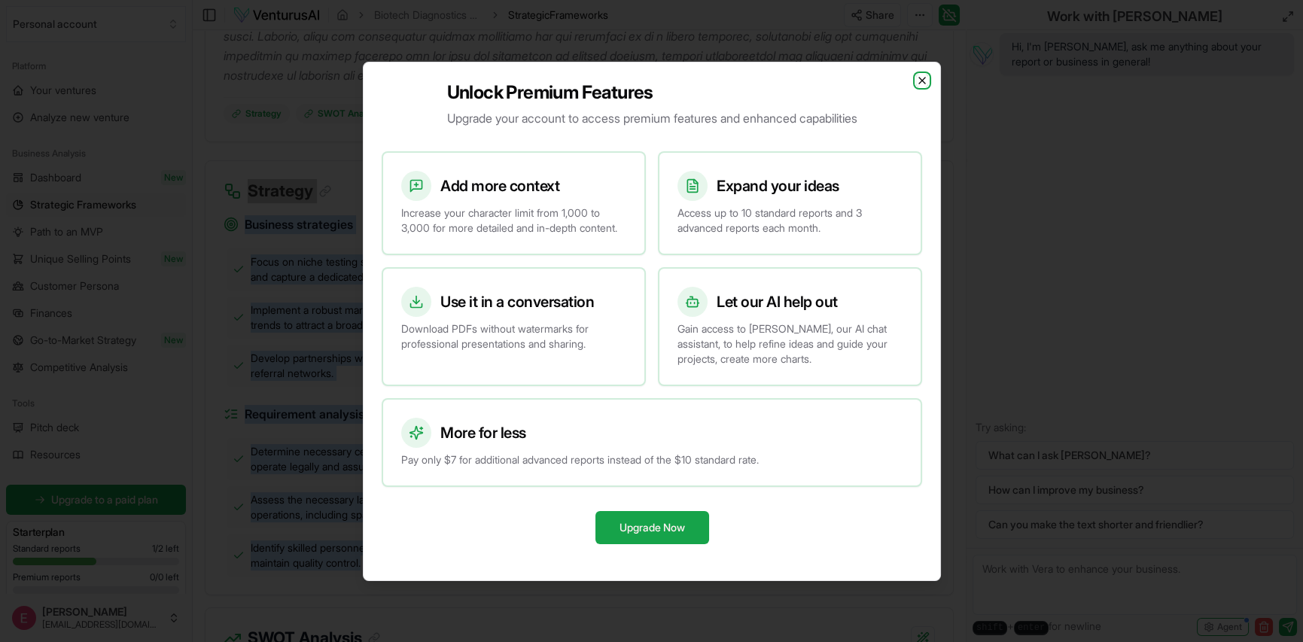
click at [925, 75] on icon "button" at bounding box center [922, 81] width 12 height 12
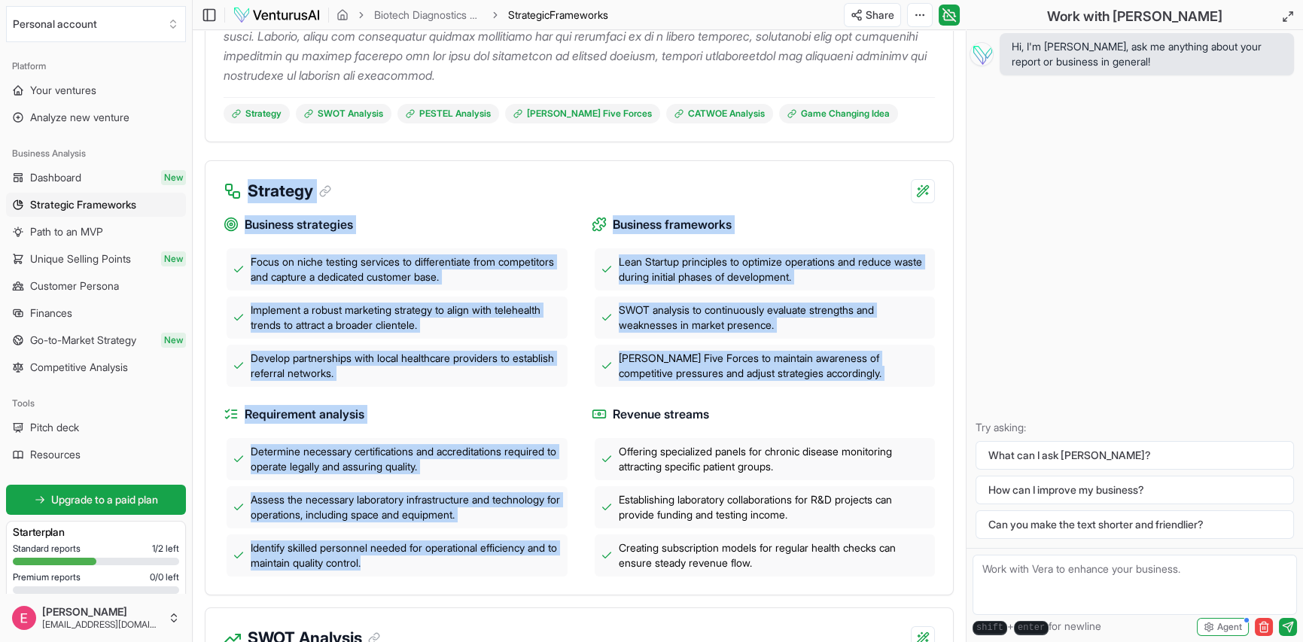
click at [853, 195] on div "Strategy" at bounding box center [580, 182] width 748 height 42
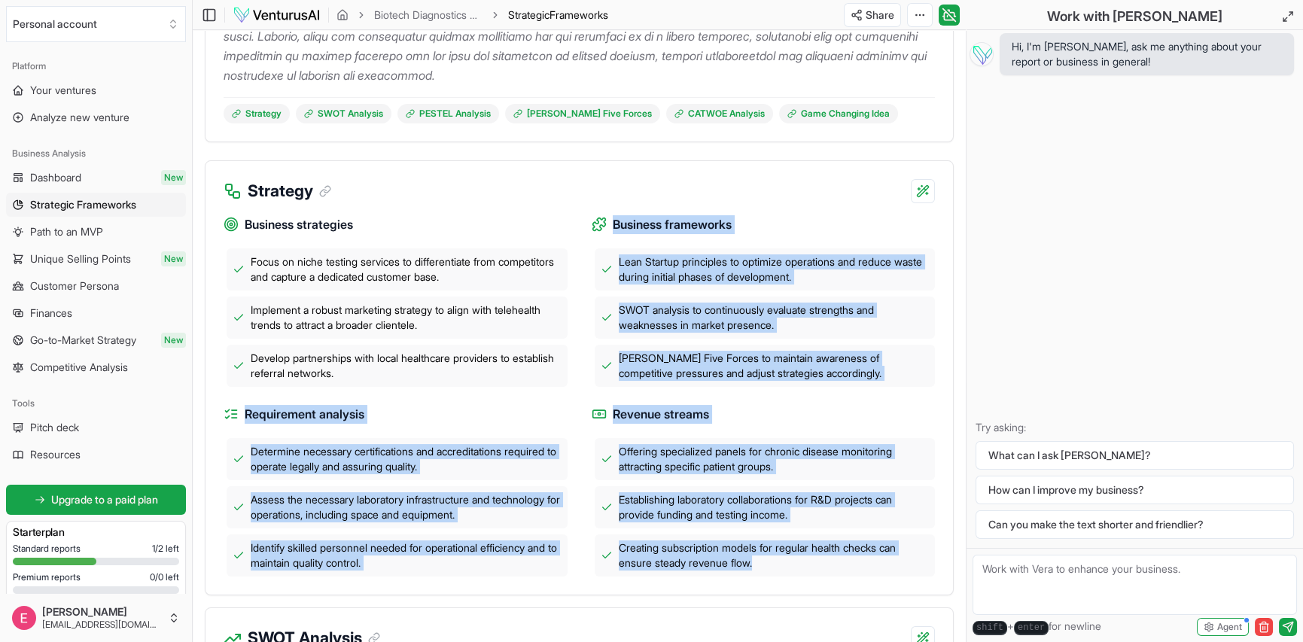
drag, startPoint x: 614, startPoint y: 221, endPoint x: 789, endPoint y: 544, distance: 368.3
click at [794, 559] on div "Business strategies Focus on niche testing services to differentiate from compe…" at bounding box center [580, 389] width 712 height 373
click at [698, 240] on div "Business frameworks Lean Startup principles to optimize operations and reduce w…" at bounding box center [764, 301] width 344 height 172
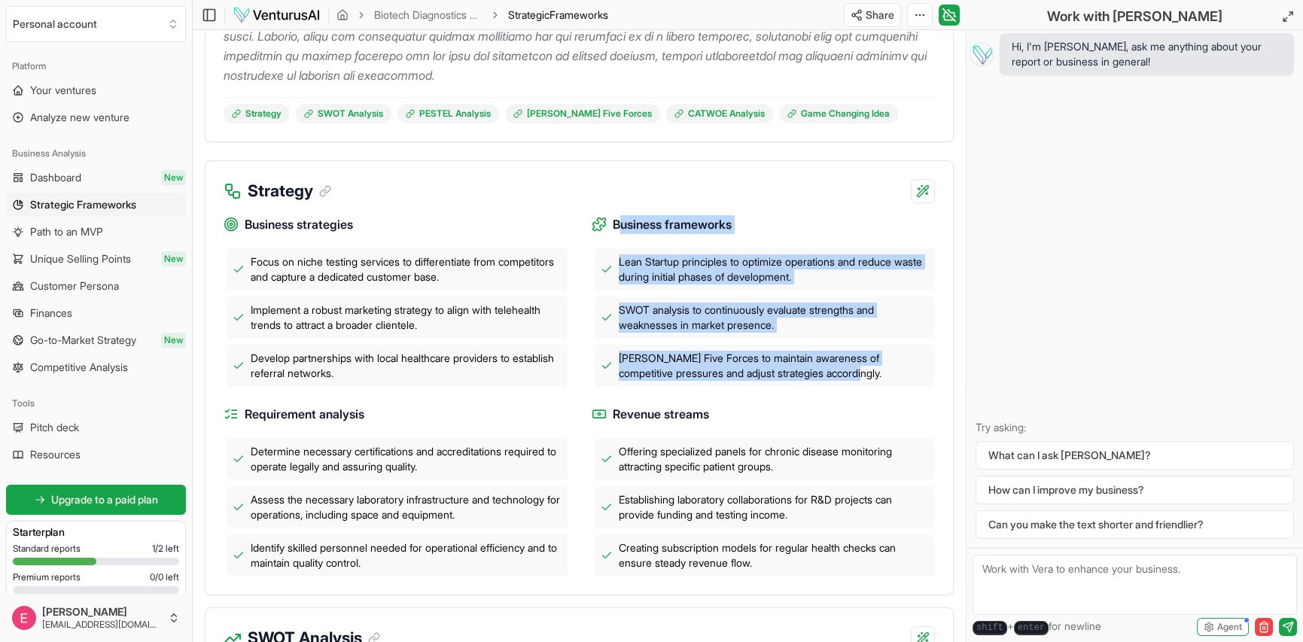
drag, startPoint x: 617, startPoint y: 222, endPoint x: 843, endPoint y: 379, distance: 275.9
click at [843, 379] on div "Business frameworks Lean Startup principles to optimize operations and reduce w…" at bounding box center [764, 301] width 344 height 172
click at [657, 231] on span "Business frameworks" at bounding box center [672, 224] width 119 height 19
drag, startPoint x: 613, startPoint y: 221, endPoint x: 848, endPoint y: 383, distance: 285.3
click at [848, 383] on div "Business frameworks Lean Startup principles to optimize operations and reduce w…" at bounding box center [764, 301] width 344 height 172
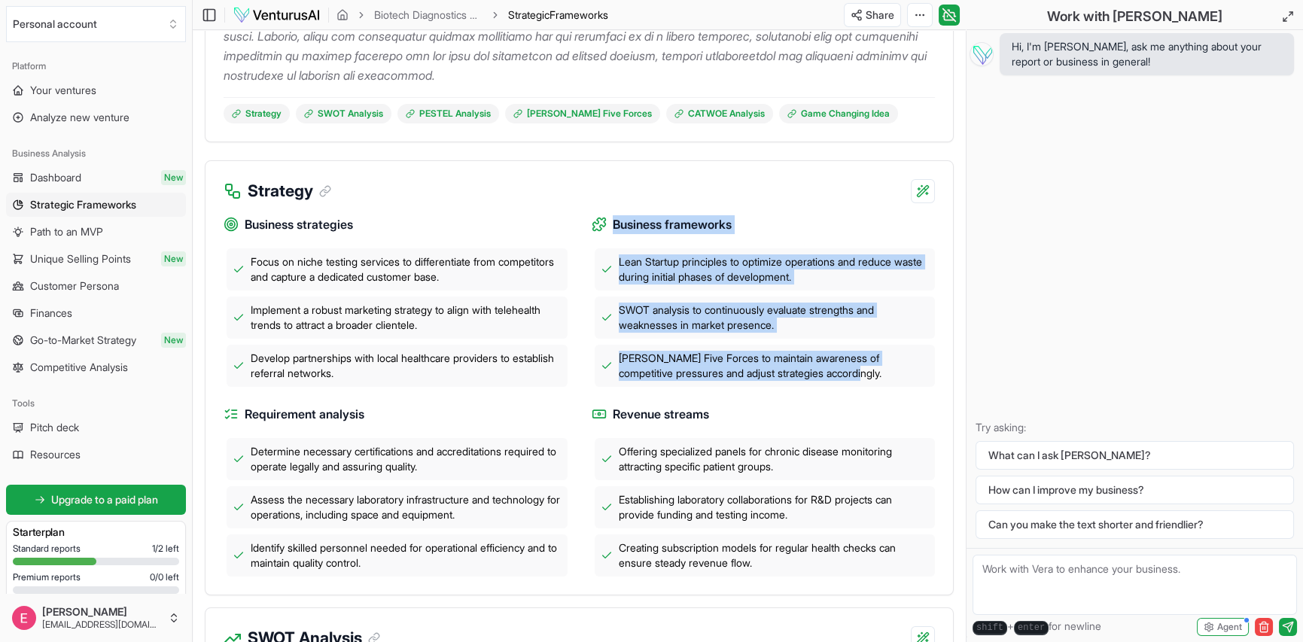
copy div "Business frameworks Lean Startup principles to optimize operations and reduce w…"
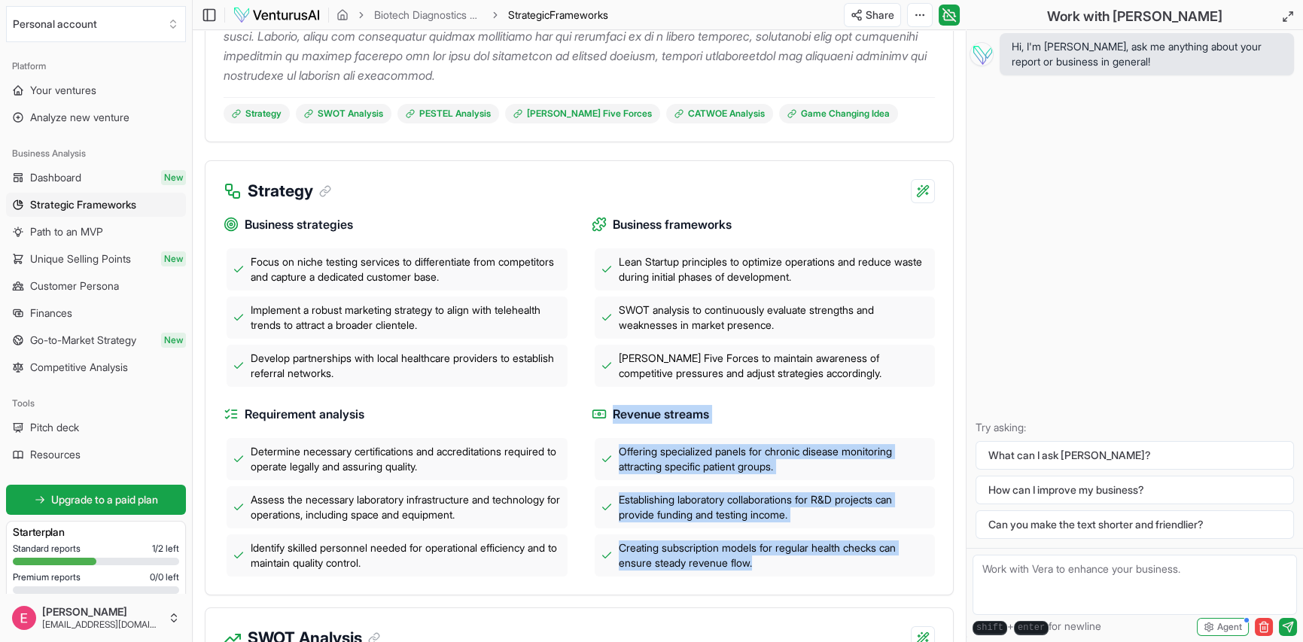
drag, startPoint x: 613, startPoint y: 414, endPoint x: 844, endPoint y: 562, distance: 274.3
click at [844, 562] on div "Revenue streams Offering specialized panels for chronic disease monitoring attr…" at bounding box center [764, 491] width 344 height 172
copy div "Revenue streams Offering specialized panels for chronic disease monitoring attr…"
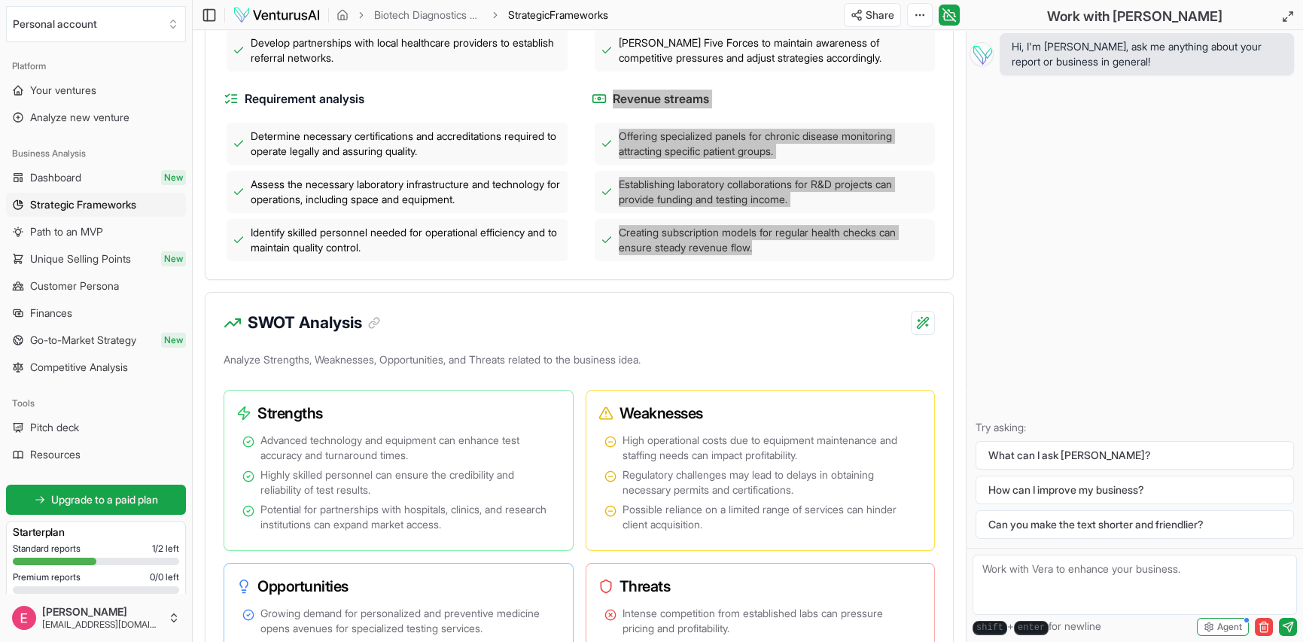
scroll to position [828, 0]
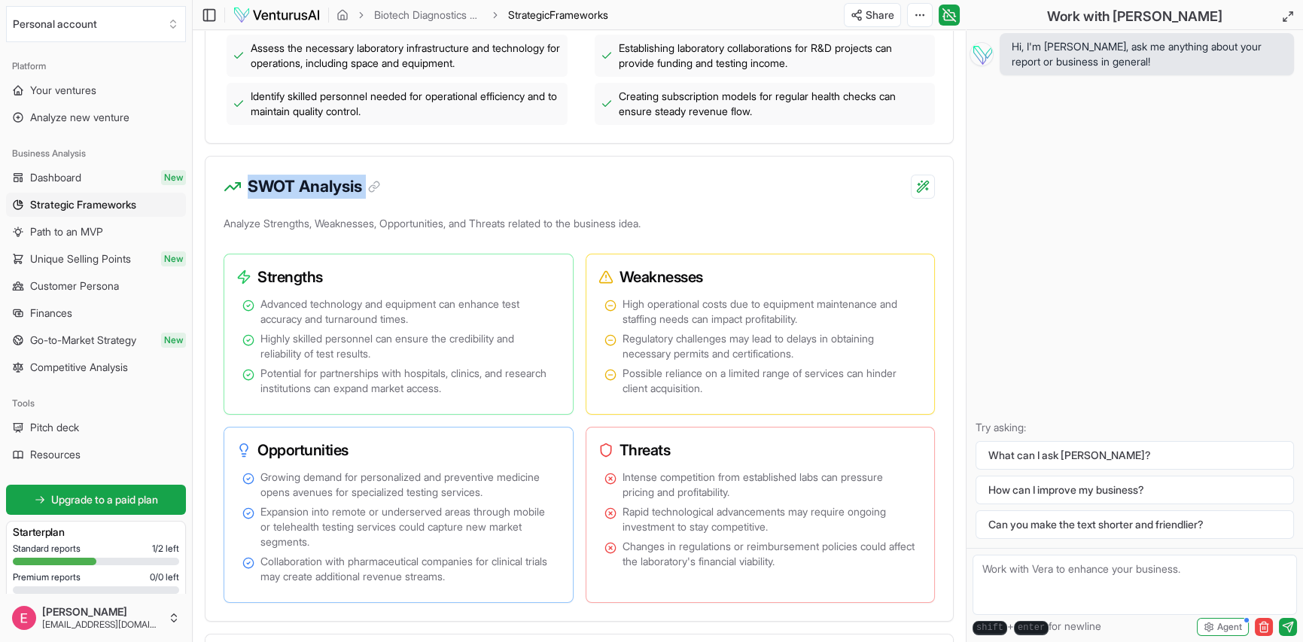
drag, startPoint x: 248, startPoint y: 180, endPoint x: 367, endPoint y: 191, distance: 118.8
click at [367, 191] on h3 "SWOT Analysis" at bounding box center [314, 187] width 133 height 24
copy div "SWOT Analysis"
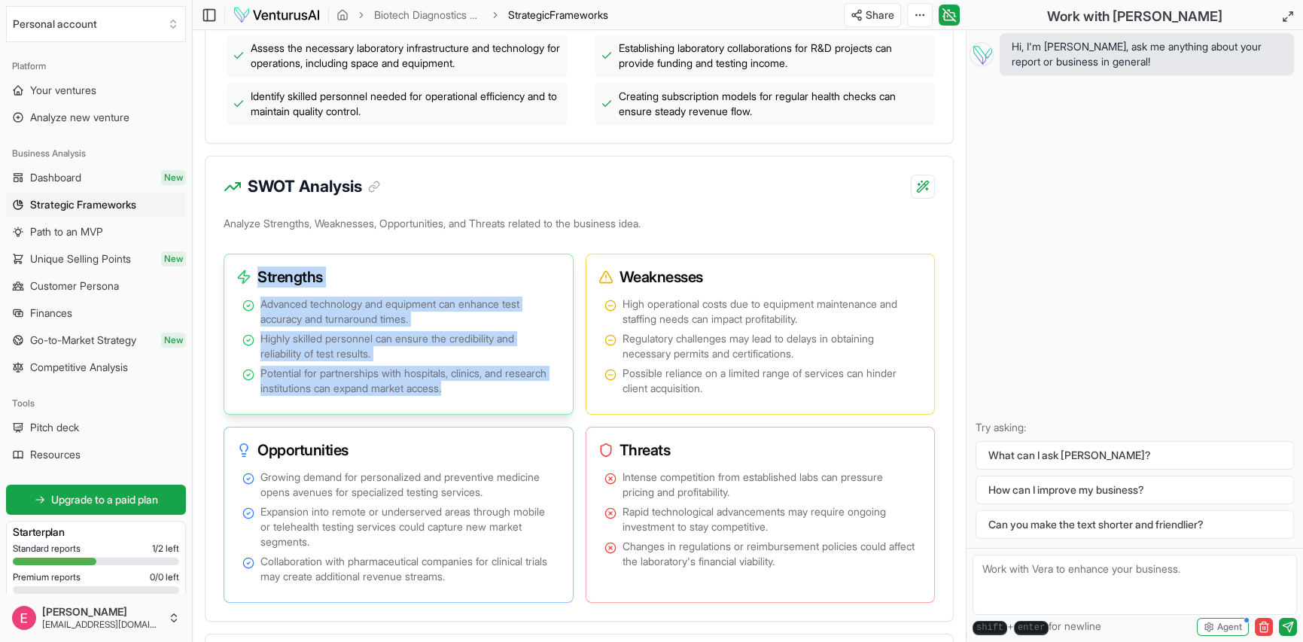
drag, startPoint x: 258, startPoint y: 273, endPoint x: 515, endPoint y: 390, distance: 282.7
click at [515, 390] on div "Strengths Advanced technology and equipment can enhance test accuracy and turna…" at bounding box center [399, 334] width 350 height 161
copy div "Strengths Advanced technology and equipment can enhance test accuracy and turna…"
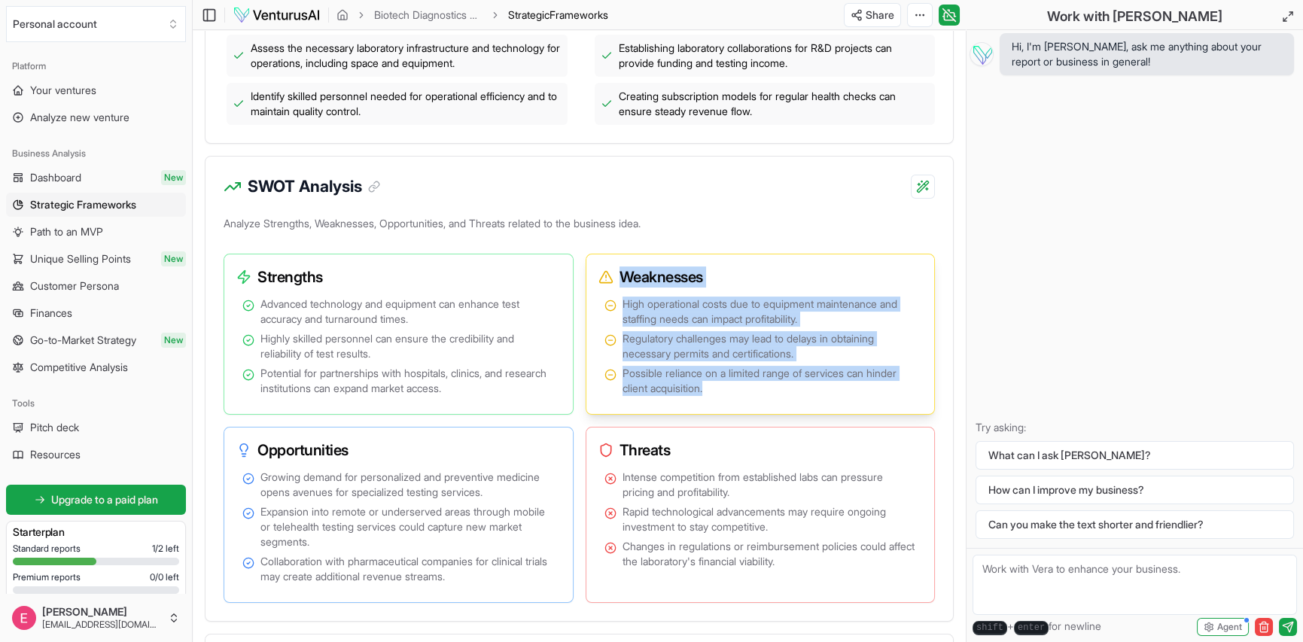
drag, startPoint x: 623, startPoint y: 277, endPoint x: 727, endPoint y: 390, distance: 153.5
click at [727, 390] on div "Weaknesses High operational costs due to equipment maintenance and staffing nee…" at bounding box center [761, 334] width 350 height 161
copy div "Weaknesses High operational costs due to equipment maintenance and staffing nee…"
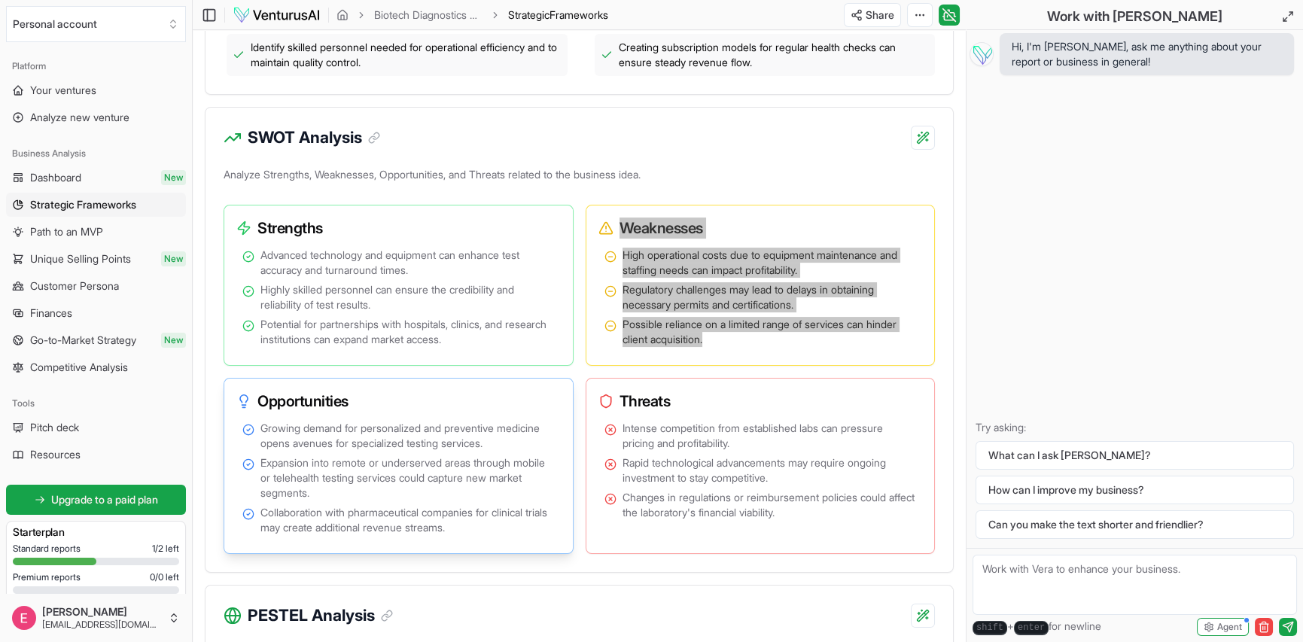
scroll to position [904, 0]
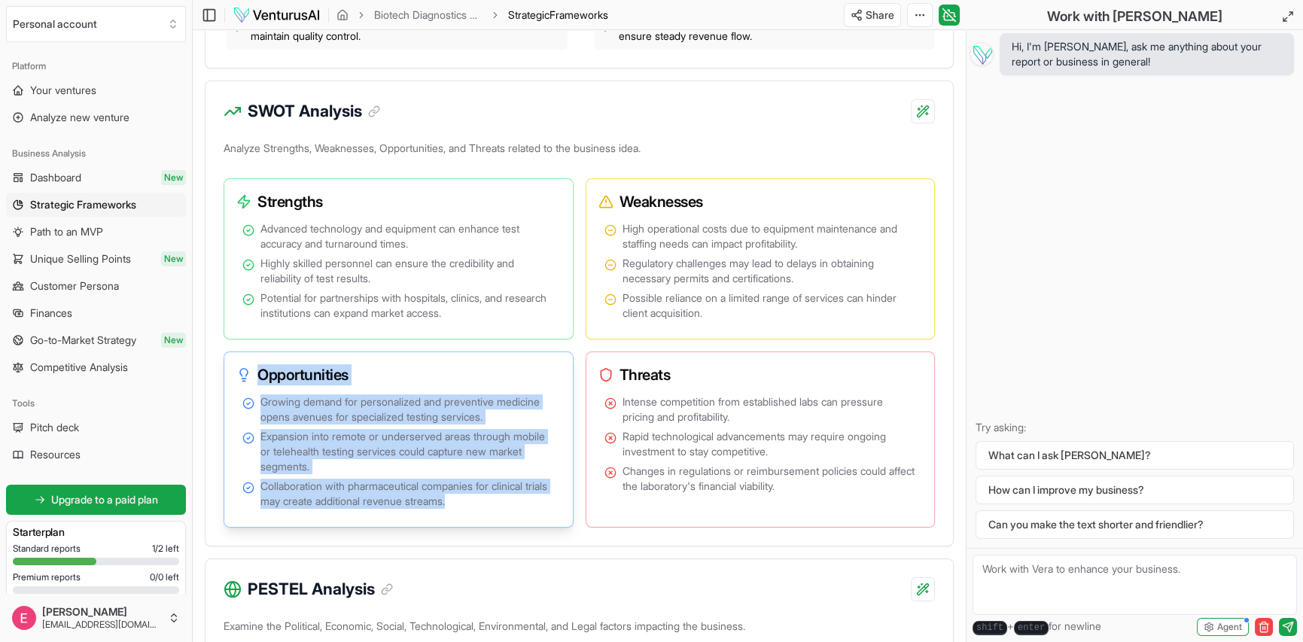
drag, startPoint x: 261, startPoint y: 368, endPoint x: 492, endPoint y: 499, distance: 265.7
click at [492, 499] on div "Opportunities Growing demand for personalized and preventive medicine opens ave…" at bounding box center [399, 440] width 350 height 176
copy div "Opportunities Growing demand for personalized and preventive medicine opens ave…"
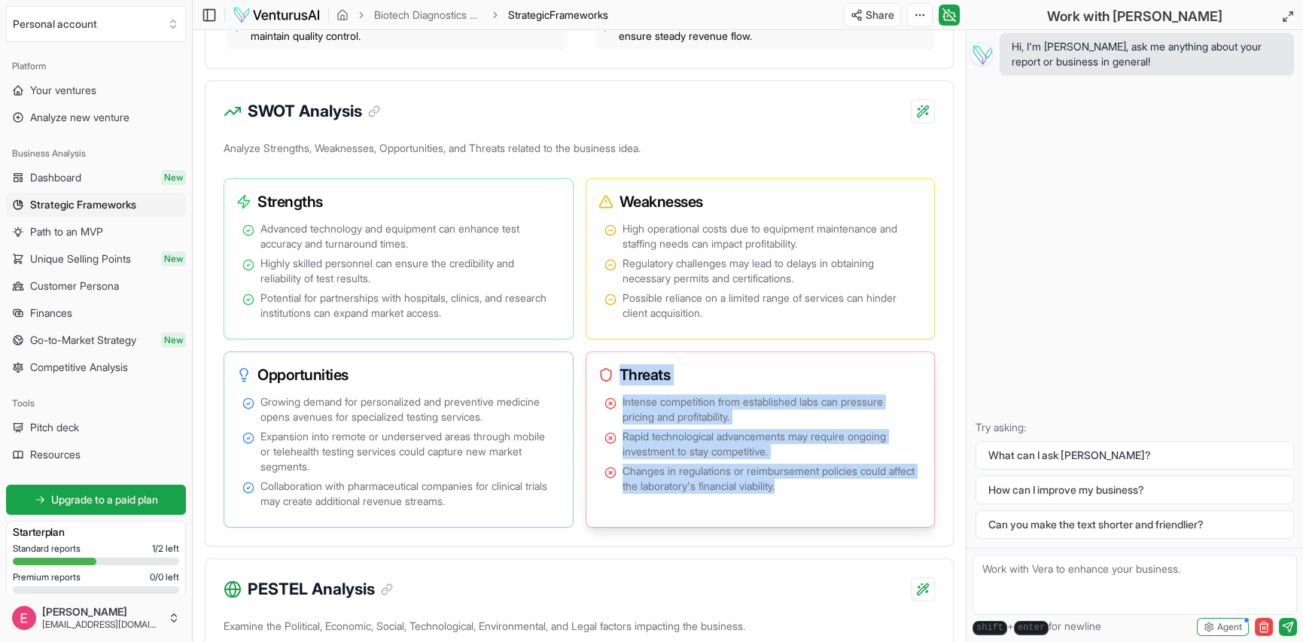
drag, startPoint x: 617, startPoint y: 369, endPoint x: 885, endPoint y: 498, distance: 296.7
click at [886, 502] on div "Threats Intense competition from established labs can pressure pricing and prof…" at bounding box center [761, 440] width 350 height 176
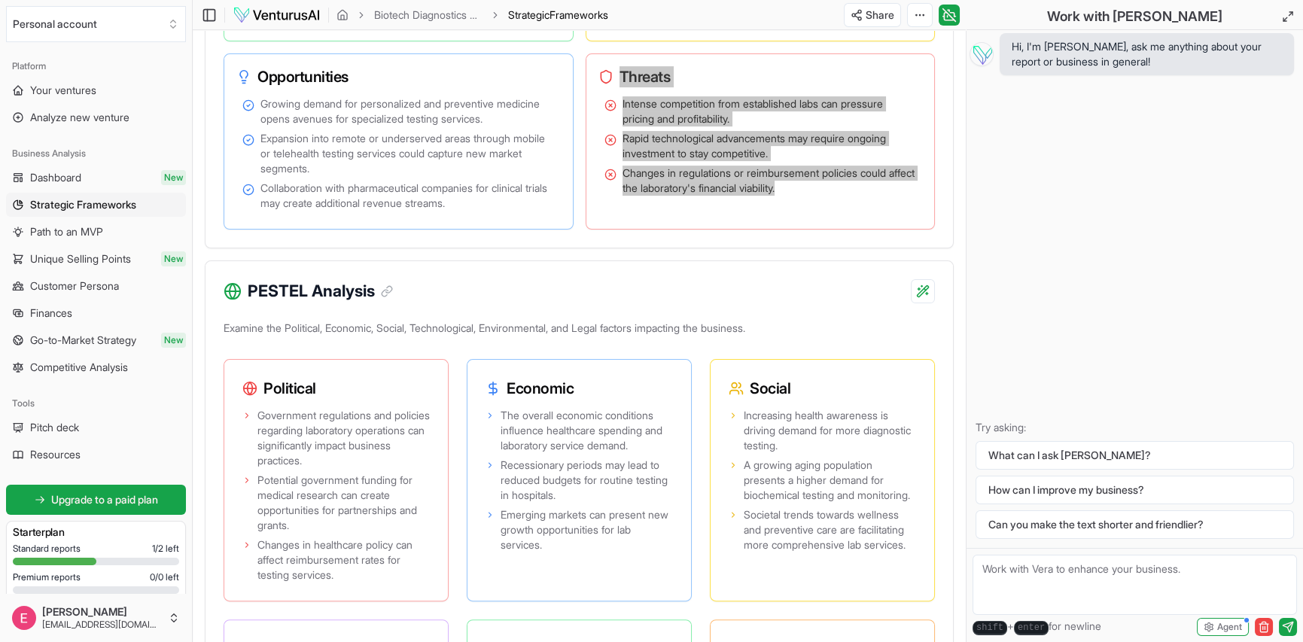
scroll to position [1280, 0]
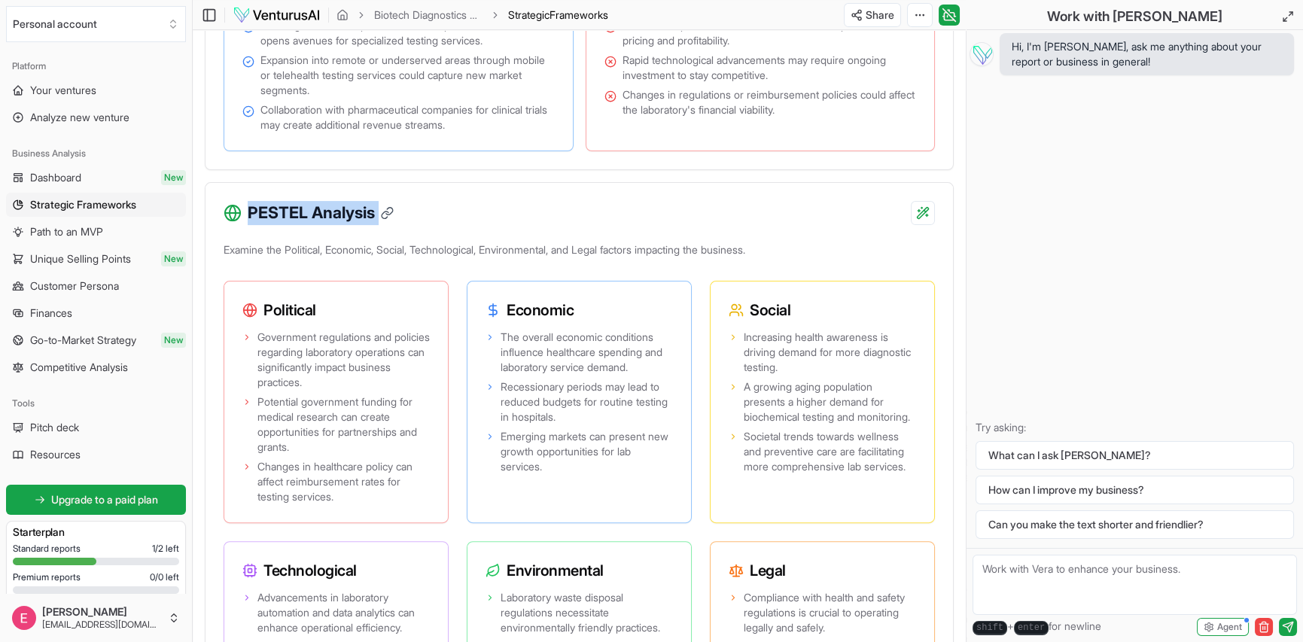
drag, startPoint x: 248, startPoint y: 213, endPoint x: 379, endPoint y: 214, distance: 131.8
click at [379, 214] on h3 "PESTEL Analysis" at bounding box center [320, 213] width 145 height 24
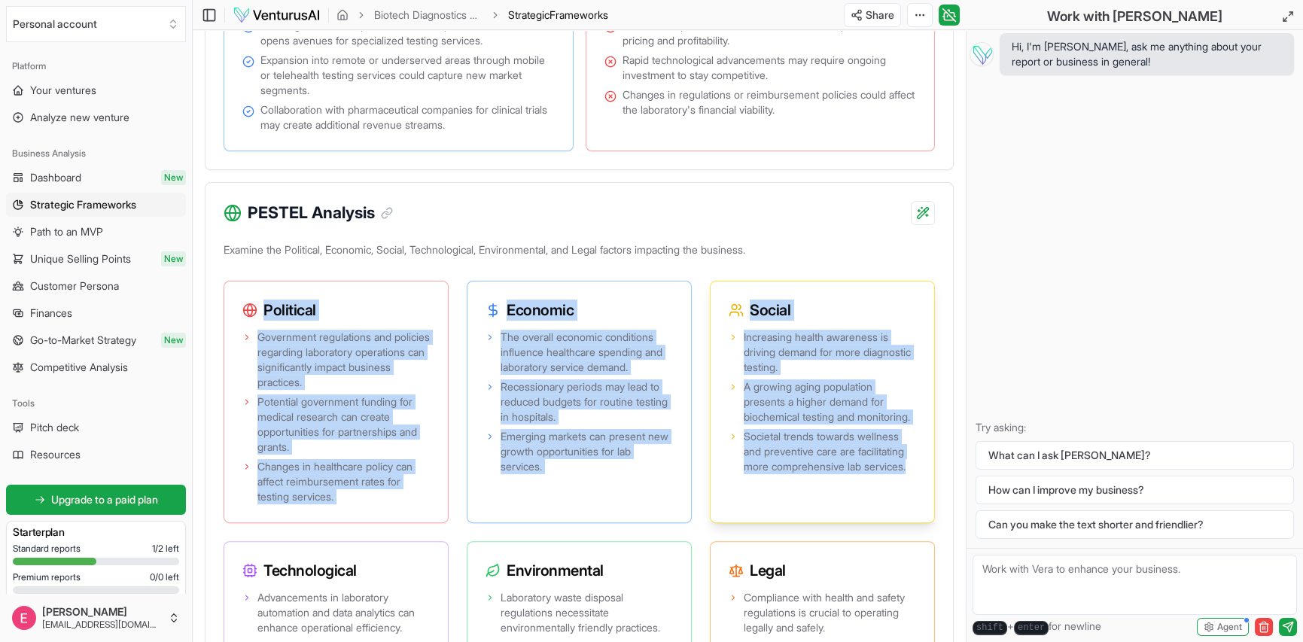
drag, startPoint x: 264, startPoint y: 305, endPoint x: 921, endPoint y: 503, distance: 686.5
click at [921, 503] on div "Political Government regulations and policies regarding laboratory operations c…" at bounding box center [580, 517] width 712 height 473
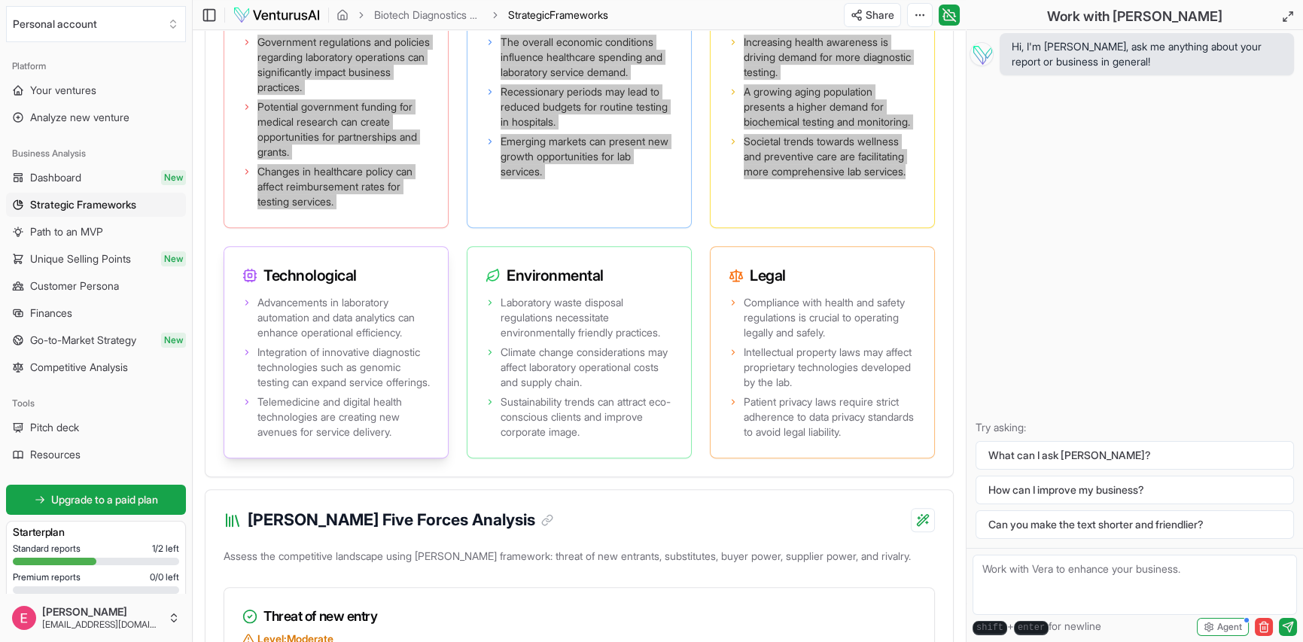
scroll to position [1657, 0]
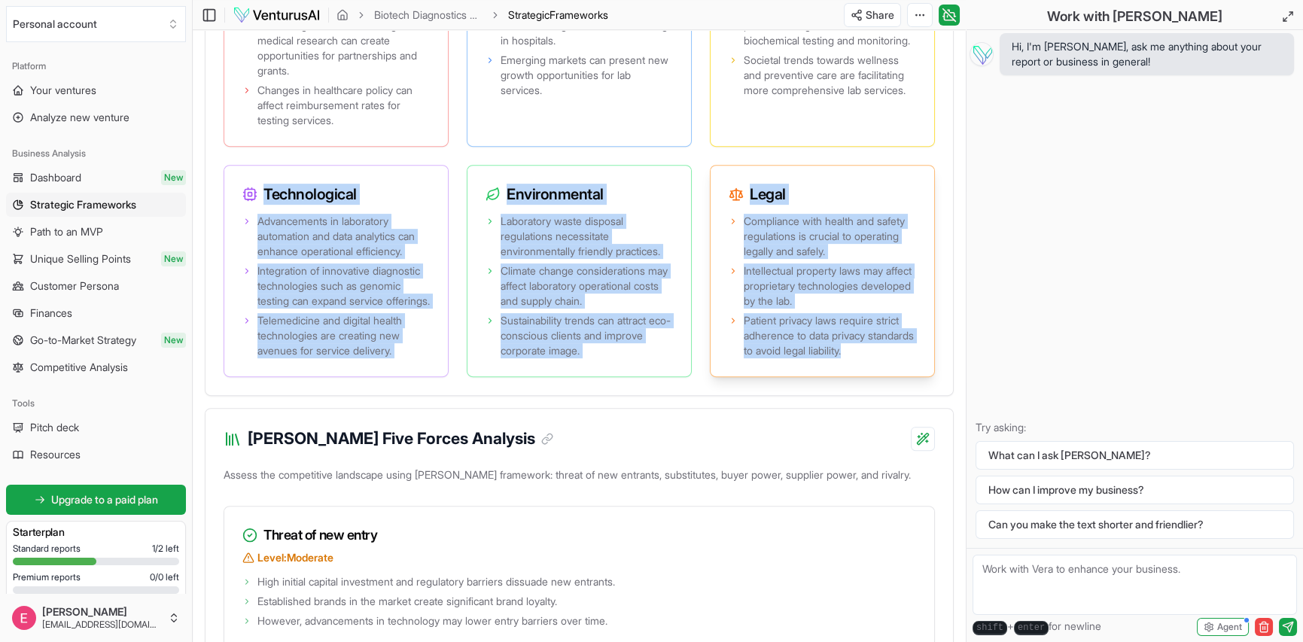
drag, startPoint x: 264, startPoint y: 190, endPoint x: 909, endPoint y: 363, distance: 667.9
click at [909, 363] on div "Political Government regulations and policies regarding laboratory operations c…" at bounding box center [580, 140] width 712 height 473
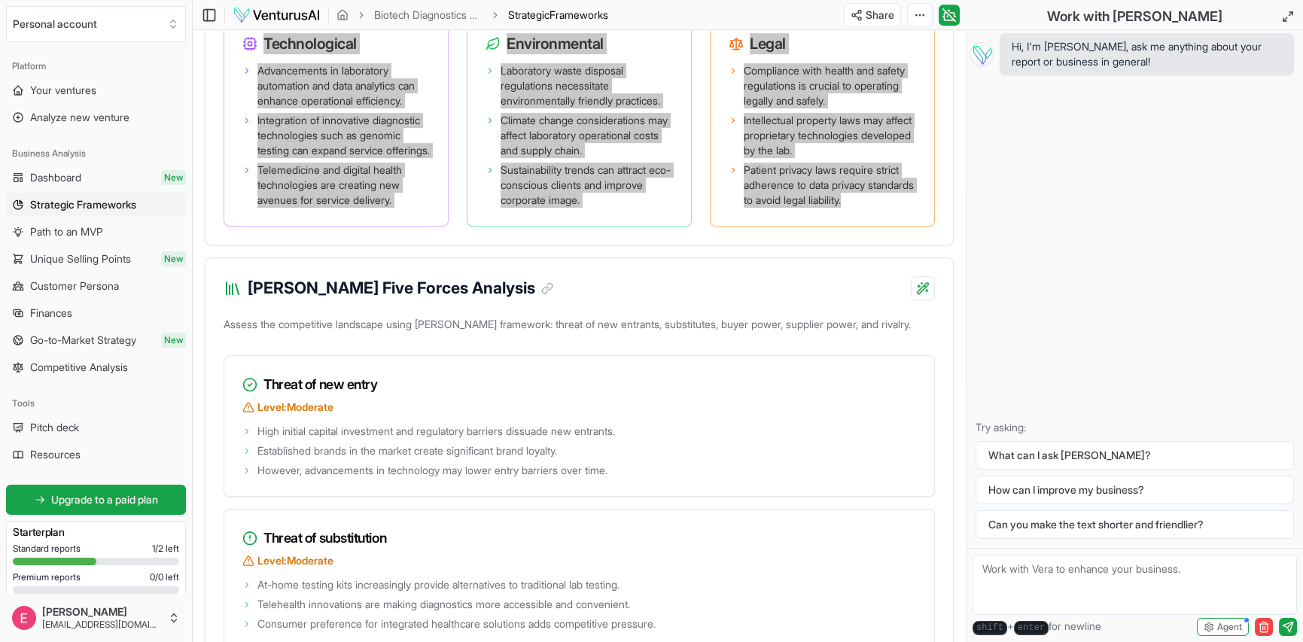
scroll to position [1882, 0]
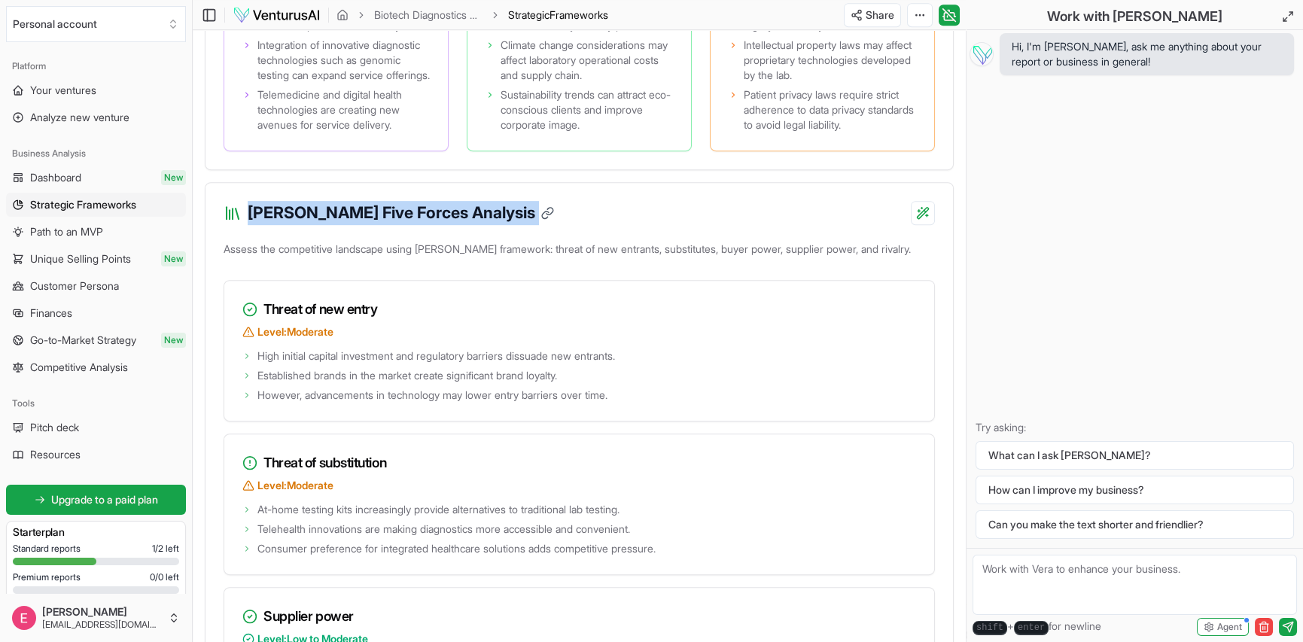
drag, startPoint x: 248, startPoint y: 221, endPoint x: 468, endPoint y: 229, distance: 220.0
click at [468, 225] on h3 "[PERSON_NAME] Five Forces Analysis" at bounding box center [401, 213] width 306 height 24
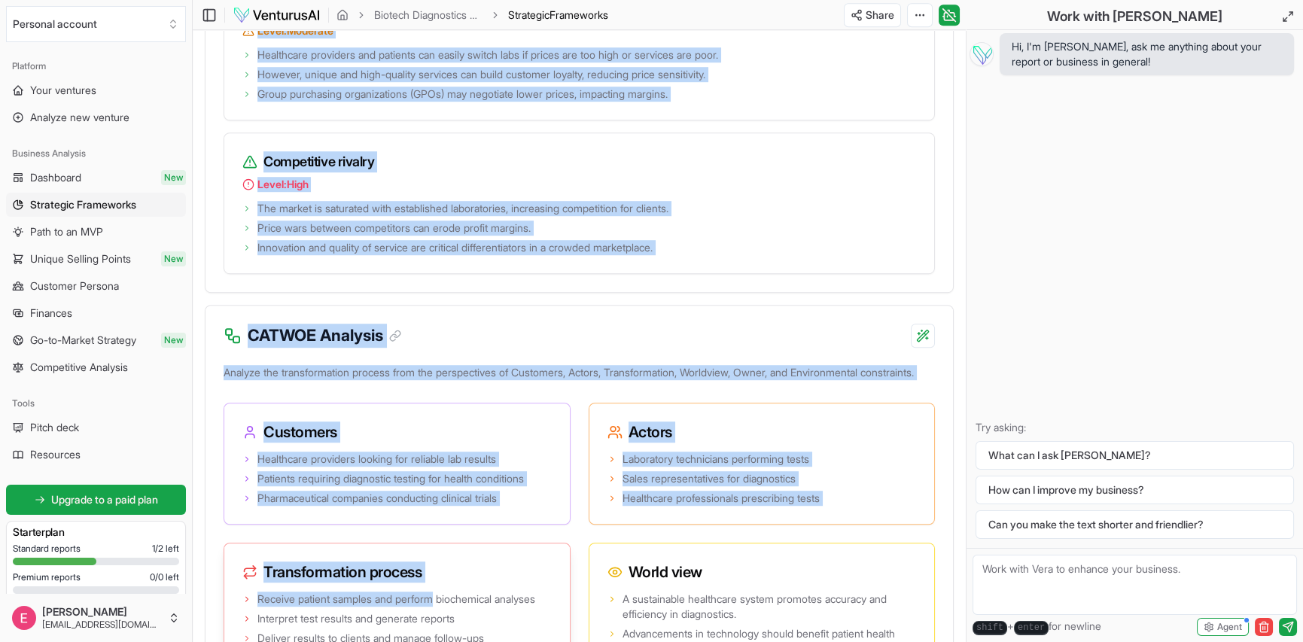
scroll to position [2688, 0]
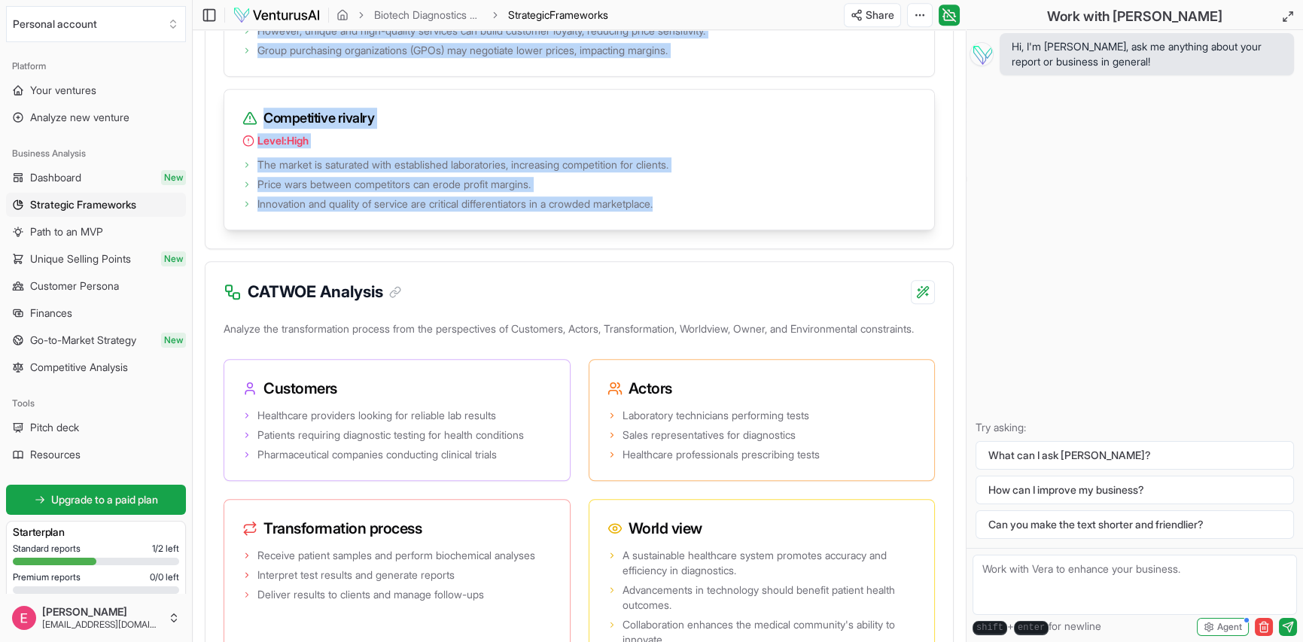
drag, startPoint x: 265, startPoint y: 315, endPoint x: 692, endPoint y: 221, distance: 437.0
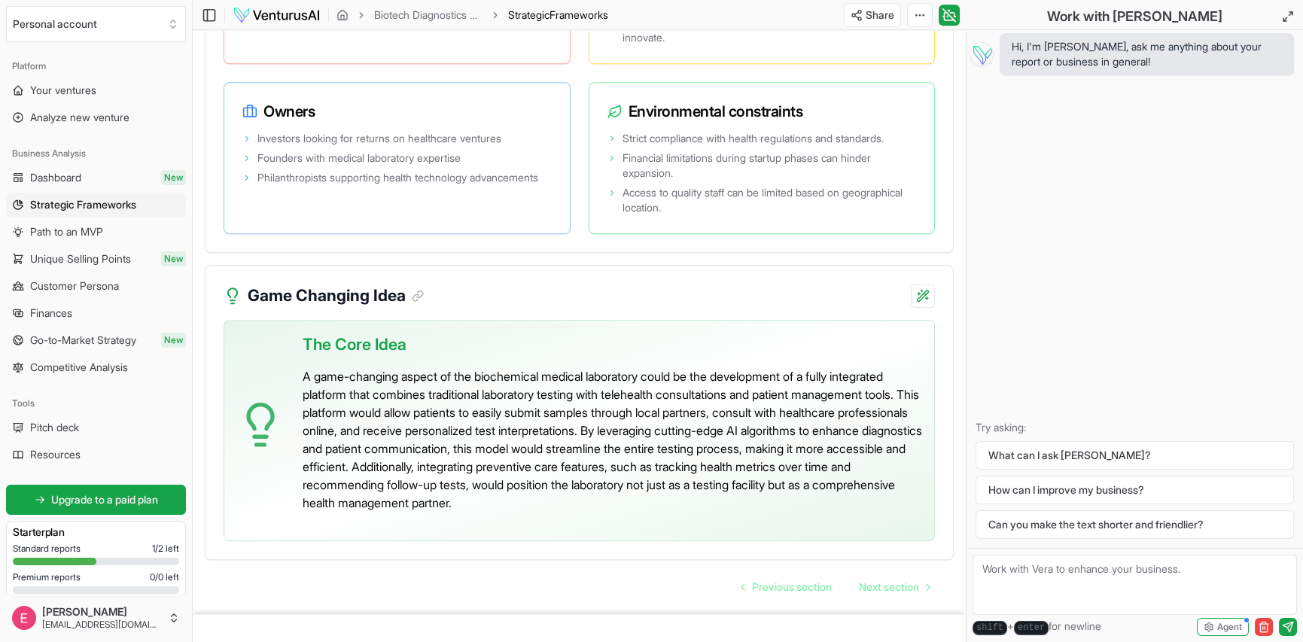
scroll to position [3364, 0]
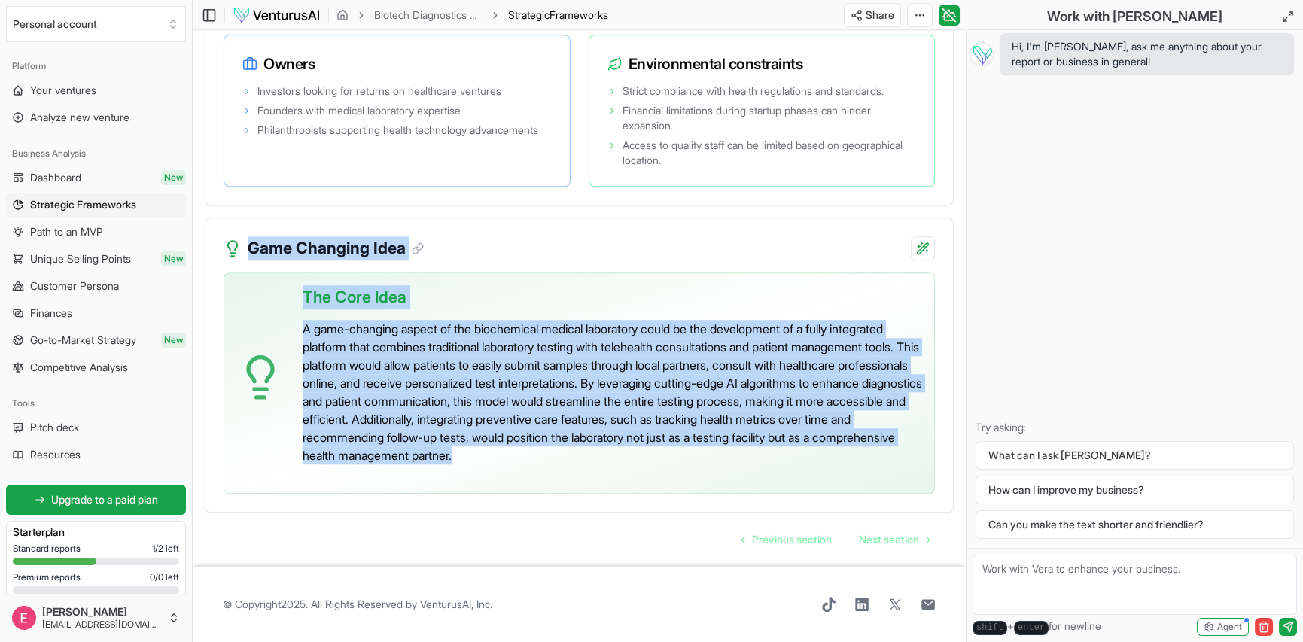
drag, startPoint x: 836, startPoint y: 460, endPoint x: 249, endPoint y: 253, distance: 622.0
click at [249, 253] on div "Game Changing Idea The Core Idea A game-changing aspect of the biochemical medi…" at bounding box center [579, 365] width 749 height 295
click at [904, 546] on span "Next section" at bounding box center [889, 539] width 60 height 15
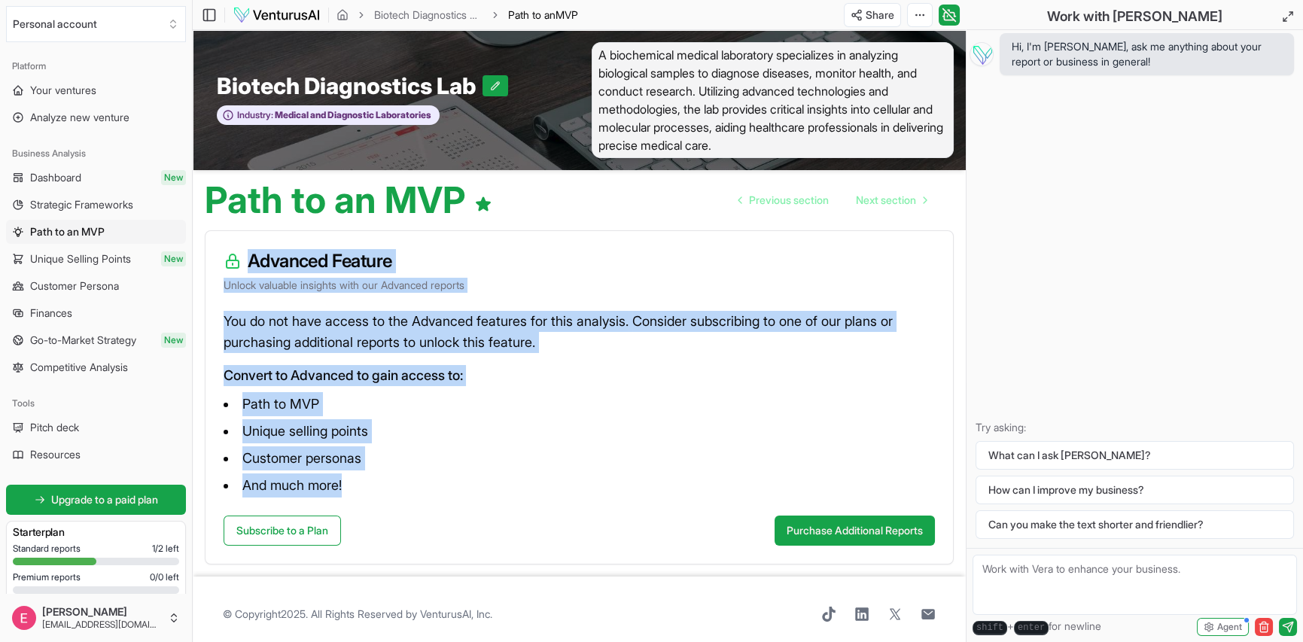
drag, startPoint x: 384, startPoint y: 495, endPoint x: 252, endPoint y: 251, distance: 276.6
click at [252, 251] on div "Advanced Feature Unlock valuable insights with our Advanced reports You do not …" at bounding box center [579, 397] width 749 height 334
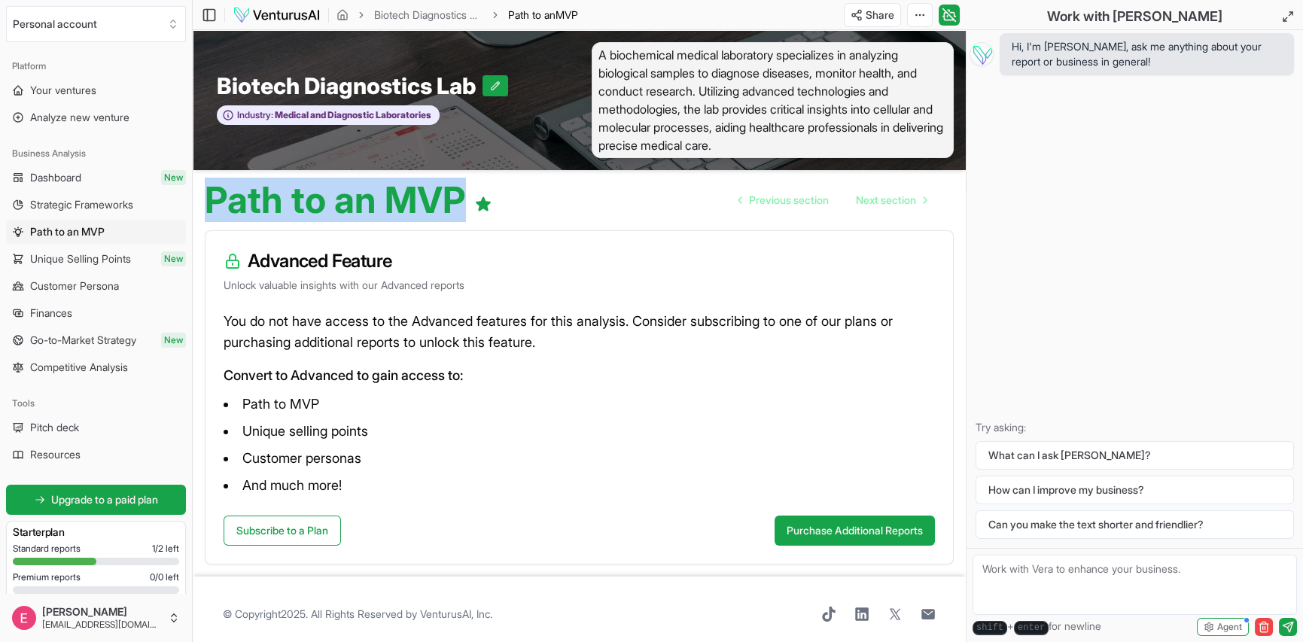
drag, startPoint x: 459, startPoint y: 200, endPoint x: 211, endPoint y: 206, distance: 248.5
click at [211, 206] on h1 "Path to an MVP" at bounding box center [349, 200] width 288 height 36
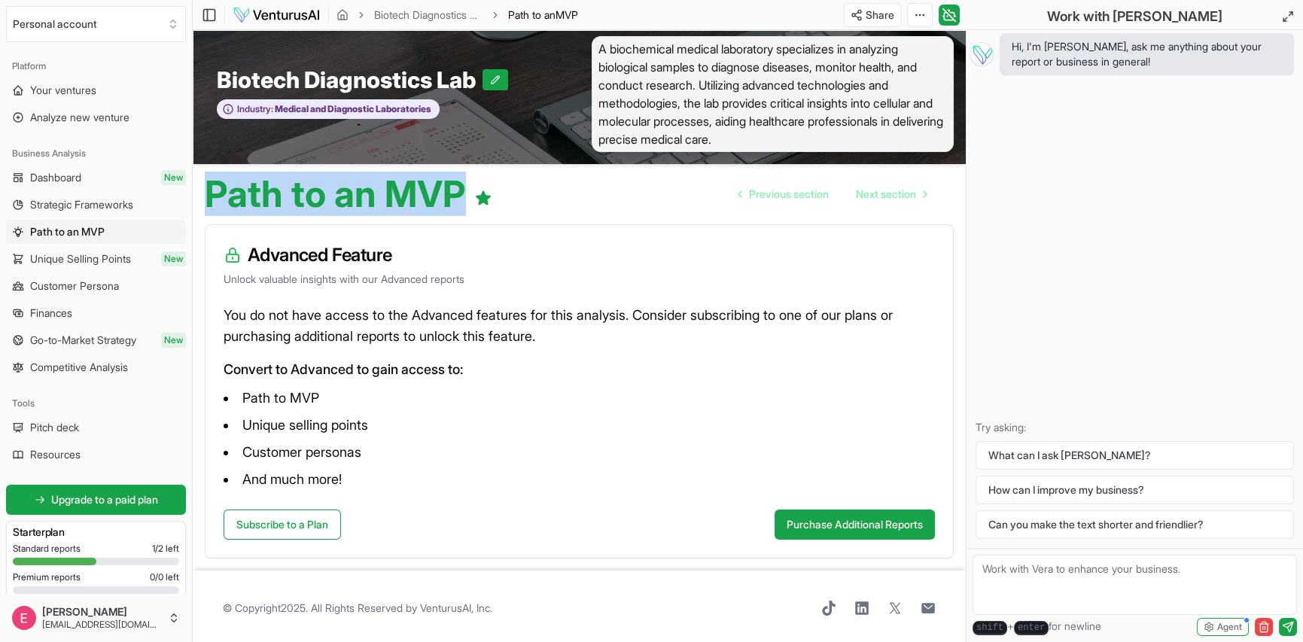
scroll to position [9, 0]
